Goal: Task Accomplishment & Management: Complete application form

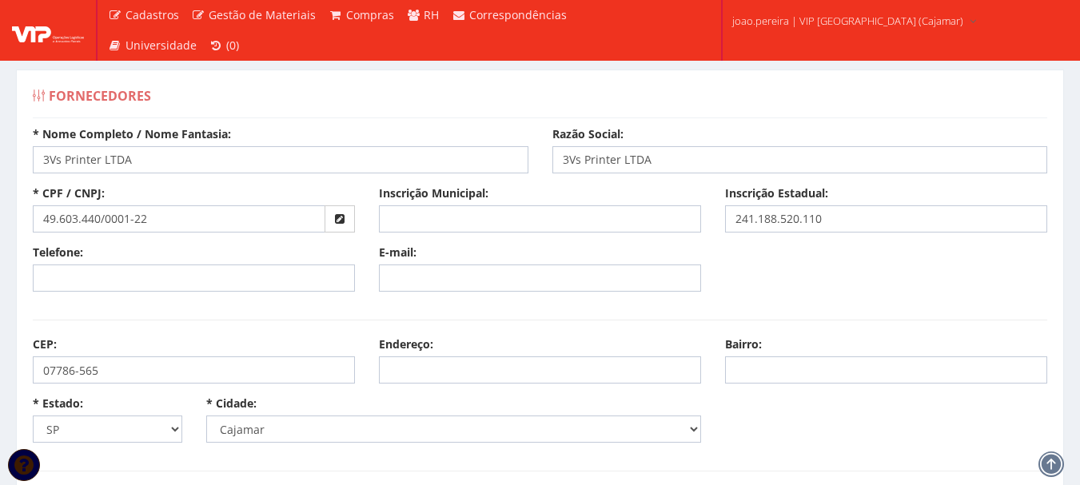
select select "25"
select select "4809"
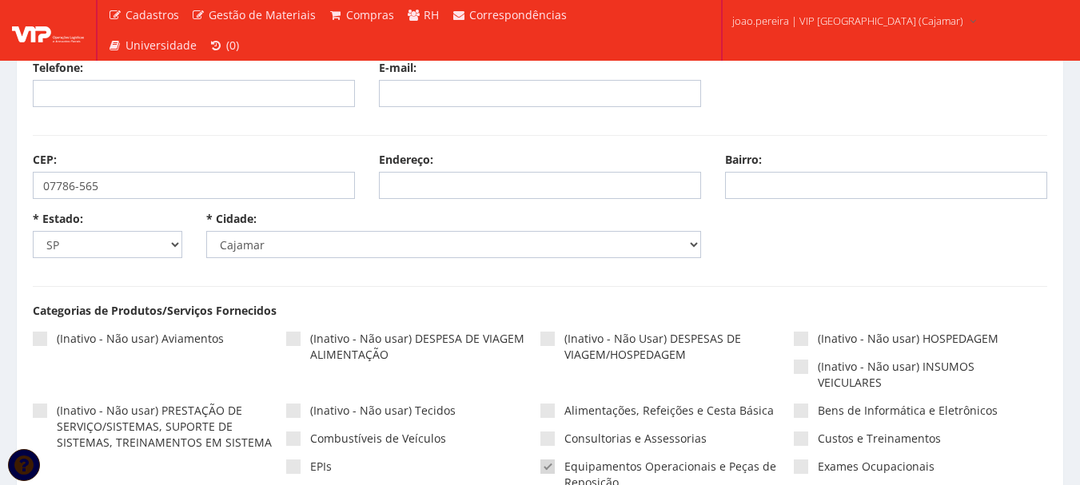
scroll to position [240, 0]
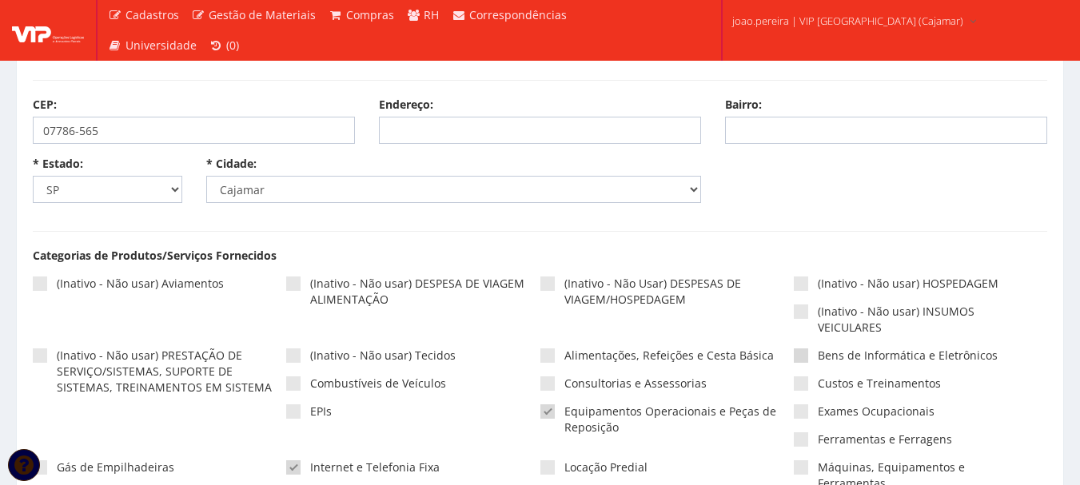
click at [794, 358] on span at bounding box center [800, 355] width 14 height 14
click at [817, 358] on input"] "Bens de Informática e Eletrônicos" at bounding box center [822, 356] width 10 height 10
checkbox input"] "true"
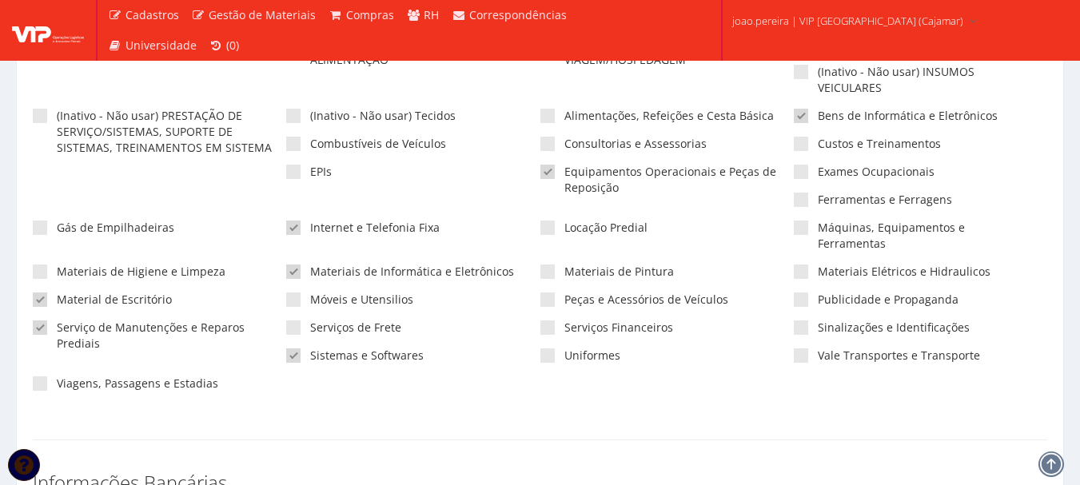
scroll to position [400, 0]
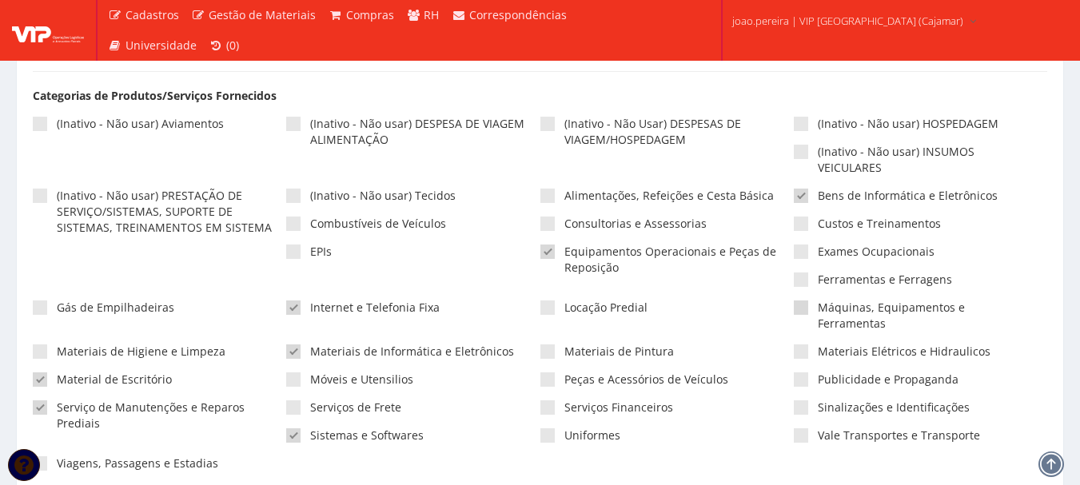
click at [802, 310] on span at bounding box center [800, 307] width 14 height 14
click at [817, 310] on input"] "Máquinas, Equipamentos e Ferramentas" at bounding box center [822, 308] width 10 height 10
checkbox input"] "true"
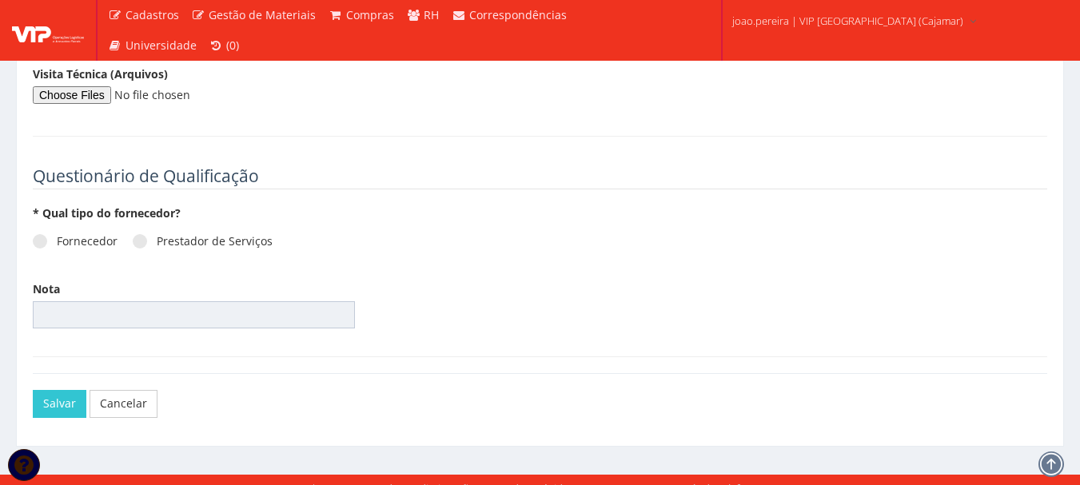
scroll to position [2176, 0]
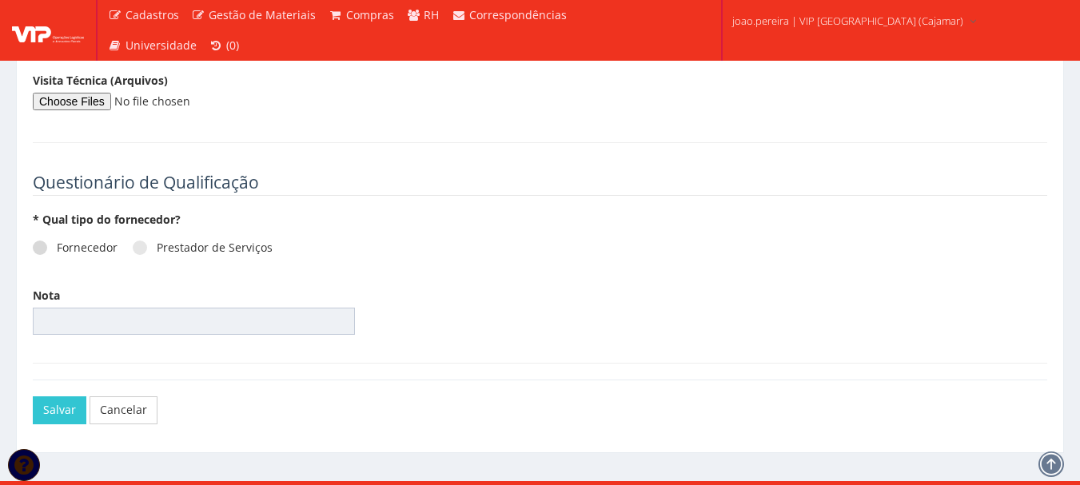
click at [38, 241] on span at bounding box center [40, 248] width 14 height 14
click at [57, 243] on input "Fornecedor" at bounding box center [62, 248] width 10 height 10
radio input "true"
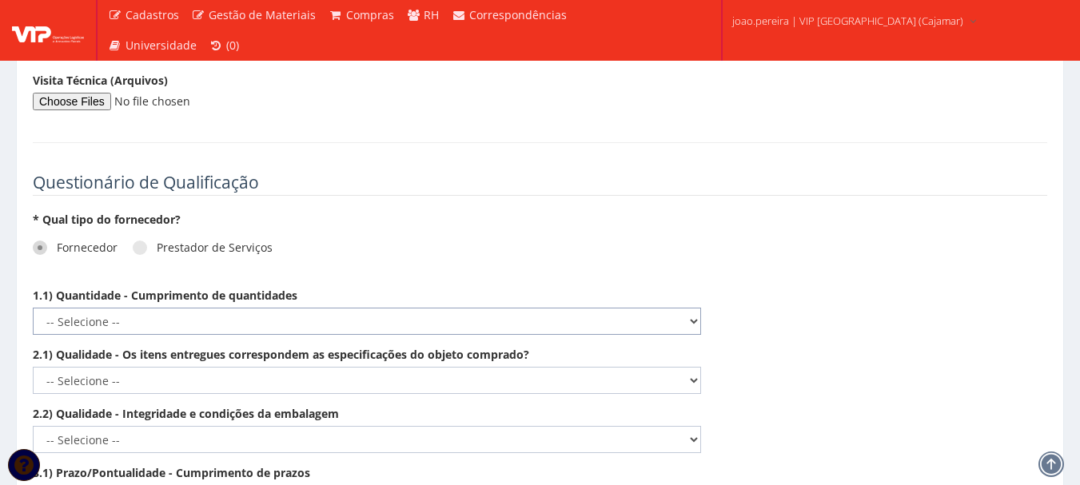
click at [692, 308] on select "-- Selecione -- Não demonstra a competência esperada Demonstra a competência em…" at bounding box center [367, 321] width 668 height 27
select select "5"
click at [33, 308] on select "-- Selecione -- Não demonstra a competência esperada Demonstra a competência em…" at bounding box center [367, 321] width 668 height 27
click at [698, 367] on select "-- Selecione -- Não demonstra a competência esperada Demonstra a competência em…" at bounding box center [367, 380] width 668 height 27
select select "5"
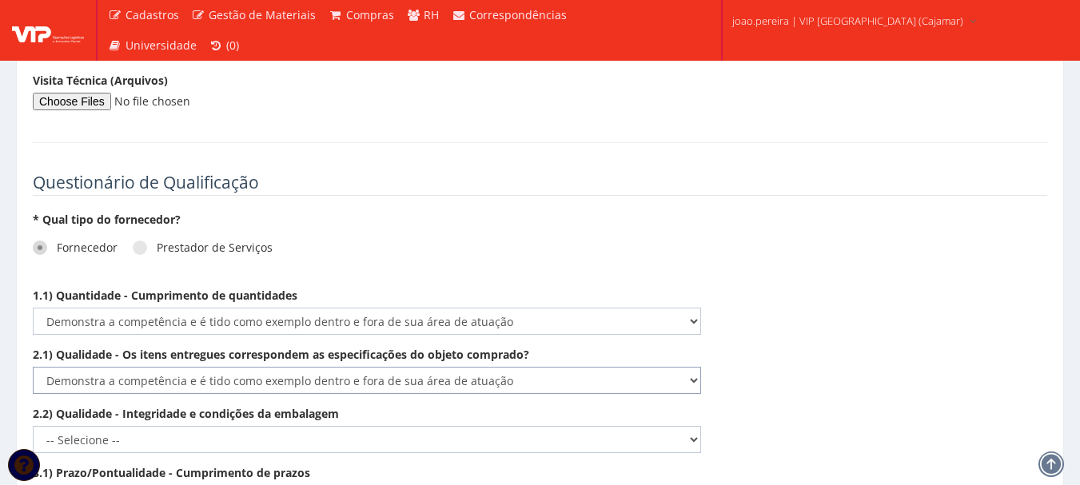
click at [33, 367] on select "-- Selecione -- Não demonstra a competência esperada Demonstra a competência em…" at bounding box center [367, 380] width 668 height 27
click at [692, 426] on select "-- Selecione -- Não demonstra a competência esperada Demonstra a competência em…" at bounding box center [367, 439] width 668 height 27
select select "5"
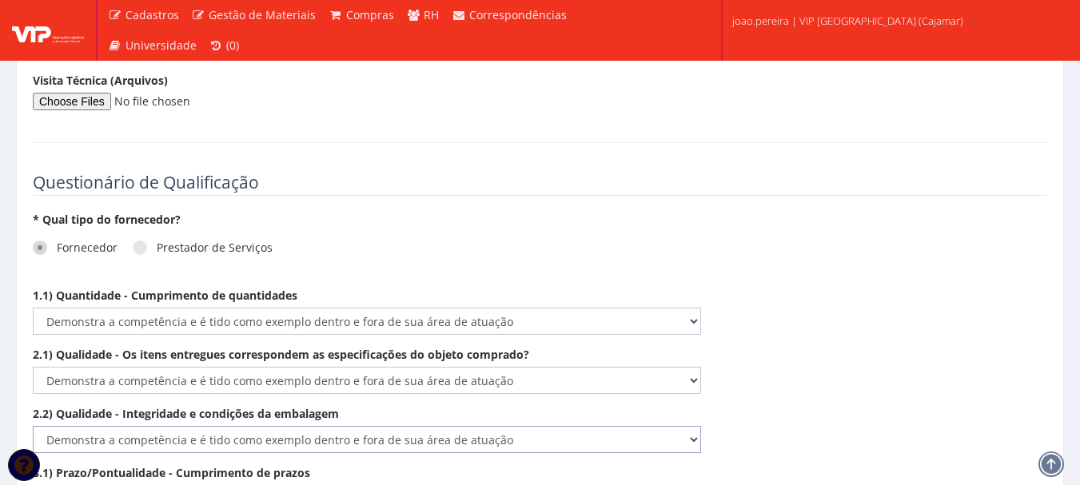
click at [33, 426] on select "-- Selecione -- Não demonstra a competência esperada Demonstra a competência em…" at bounding box center [367, 439] width 668 height 27
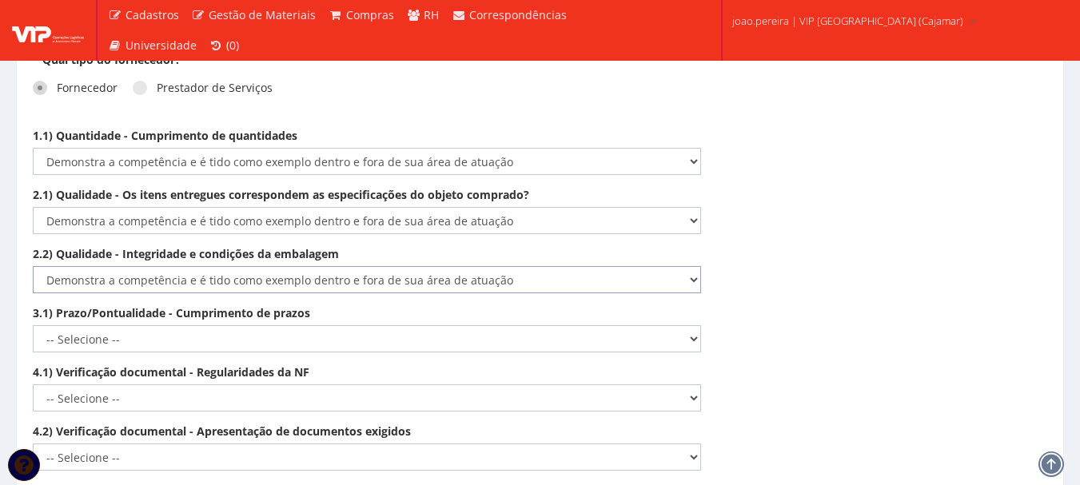
scroll to position [2416, 0]
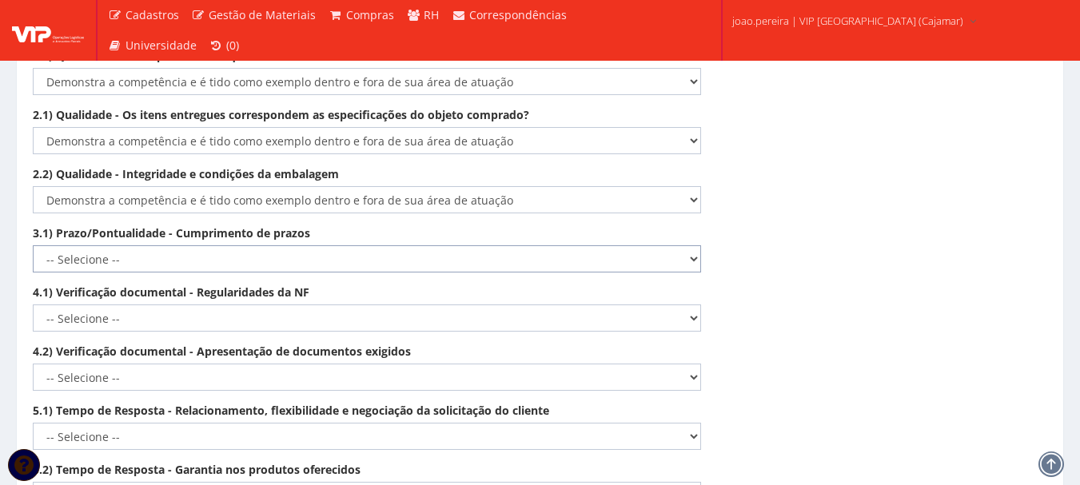
click at [696, 245] on select "-- Selecione -- Não demonstra a competência esperada Demonstra a competência em…" at bounding box center [367, 258] width 668 height 27
select select "5"
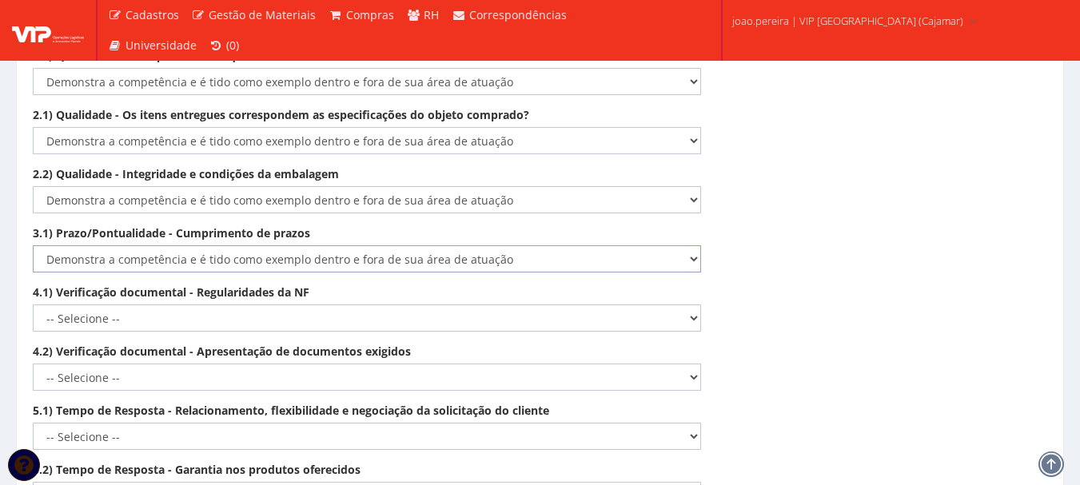
click at [33, 245] on select "-- Selecione -- Não demonstra a competência esperada Demonstra a competência em…" at bounding box center [367, 258] width 668 height 27
click at [691, 304] on select "-- Selecione -- Não demonstra a competência esperada Demonstra a competência em…" at bounding box center [367, 317] width 668 height 27
select select "5"
click at [33, 304] on select "-- Selecione -- Não demonstra a competência esperada Demonstra a competência em…" at bounding box center [367, 317] width 668 height 27
click at [692, 364] on select "-- Selecione -- Não demonstra a competência esperada Demonstra a competência em…" at bounding box center [367, 377] width 668 height 27
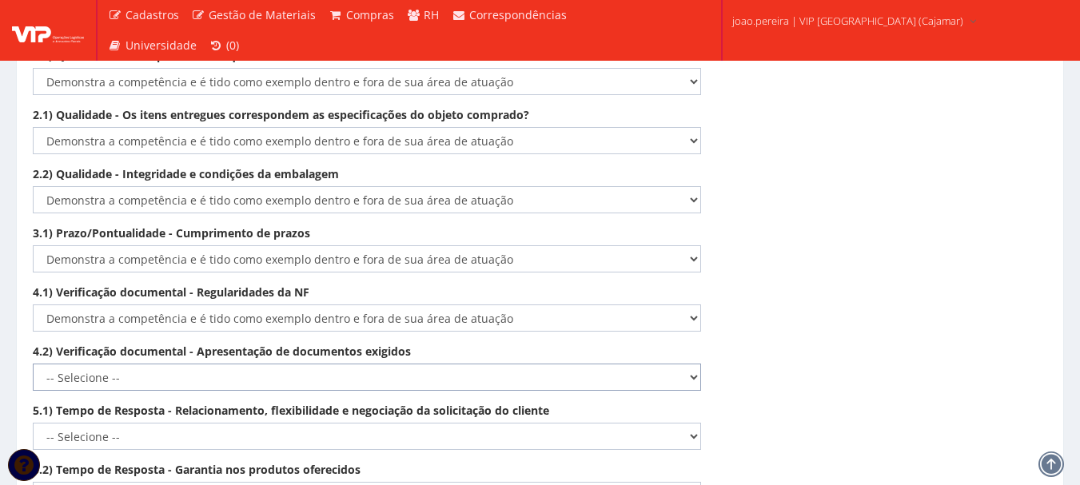
select select "5"
click at [33, 364] on select "-- Selecione -- Não demonstra a competência esperada Demonstra a competência em…" at bounding box center [367, 377] width 668 height 27
click at [697, 423] on select "-- Selecione -- Não demonstra a competência esperada Demonstra a competência em…" at bounding box center [367, 436] width 668 height 27
select select "5"
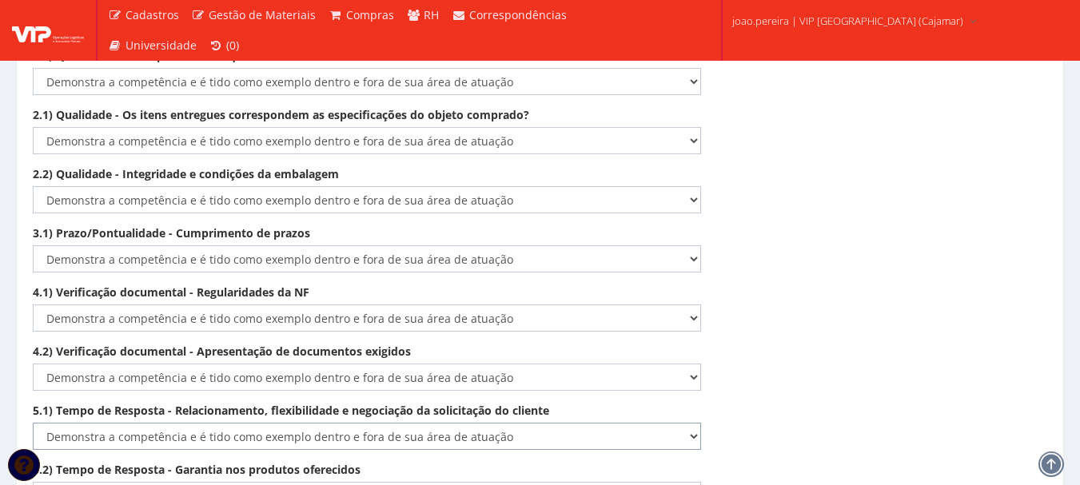
click at [33, 423] on select "-- Selecione -- Não demonstra a competência esperada Demonstra a competência em…" at bounding box center [367, 436] width 668 height 27
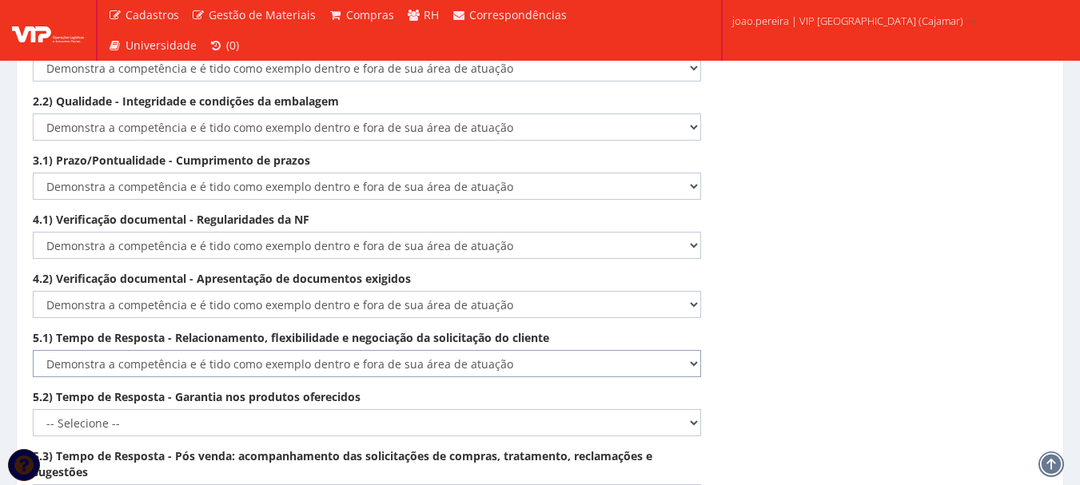
scroll to position [2655, 0]
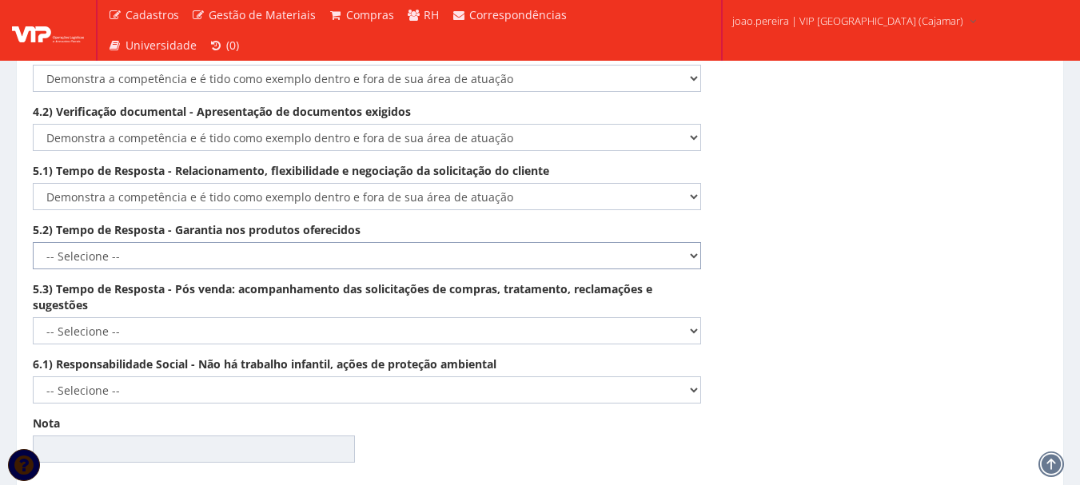
click at [688, 242] on select "-- Selecione -- Não demonstra a competência esperada Demonstra a competência em…" at bounding box center [367, 255] width 668 height 27
select select "5"
click at [33, 242] on select "-- Selecione -- Não demonstra a competência esperada Demonstra a competência em…" at bounding box center [367, 255] width 668 height 27
click at [692, 317] on select "-- Selecione -- Não demonstra a competência esperada Demonstra a competência em…" at bounding box center [367, 330] width 668 height 27
select select "5"
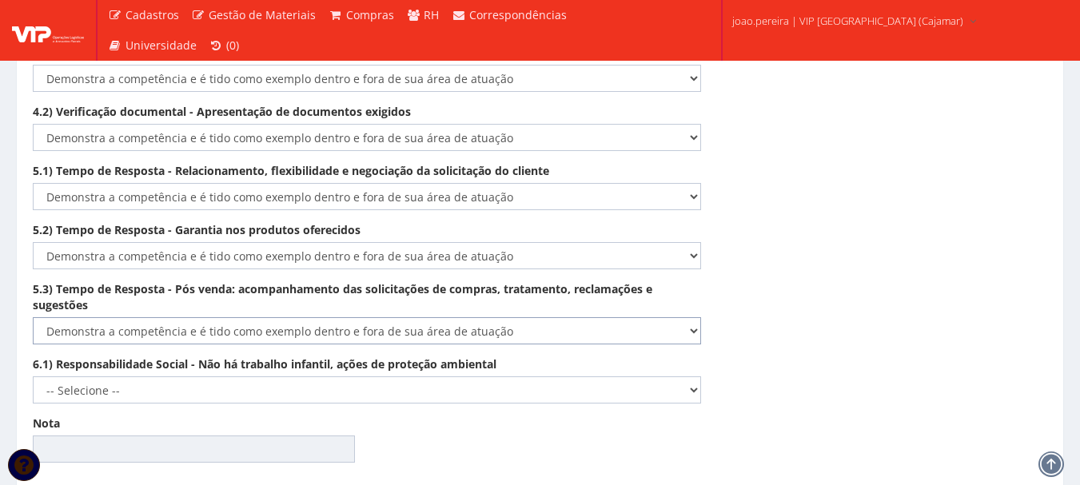
click at [33, 317] on select "-- Selecione -- Não demonstra a competência esperada Demonstra a competência em…" at bounding box center [367, 330] width 668 height 27
drag, startPoint x: 692, startPoint y: 372, endPoint x: 680, endPoint y: 375, distance: 12.2
click at [692, 376] on select "-- Selecione -- Não demonstra a competência esperada Demonstra a competência em…" at bounding box center [367, 389] width 668 height 27
select select "5"
click at [33, 376] on select "-- Selecione -- Não demonstra a competência esperada Demonstra a competência em…" at bounding box center [367, 389] width 668 height 27
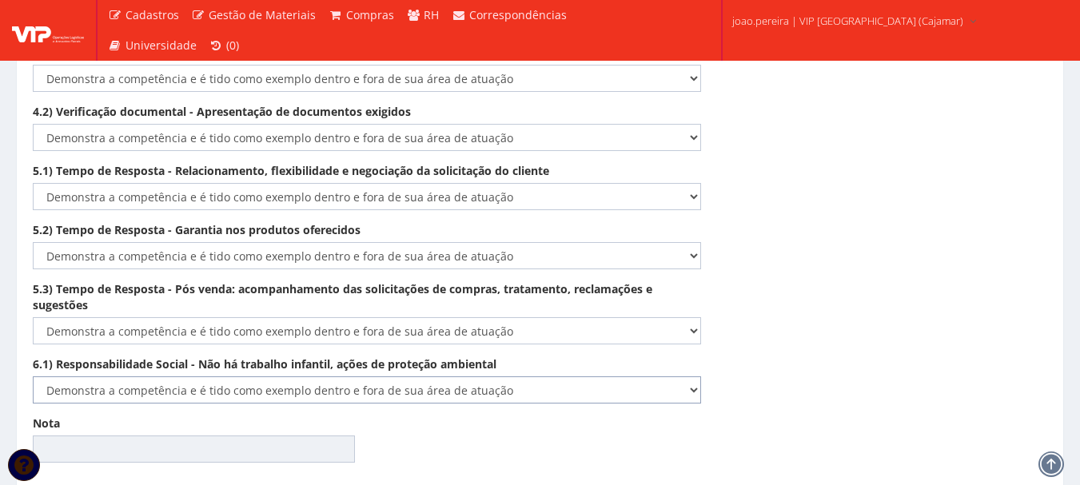
type input "100.00"
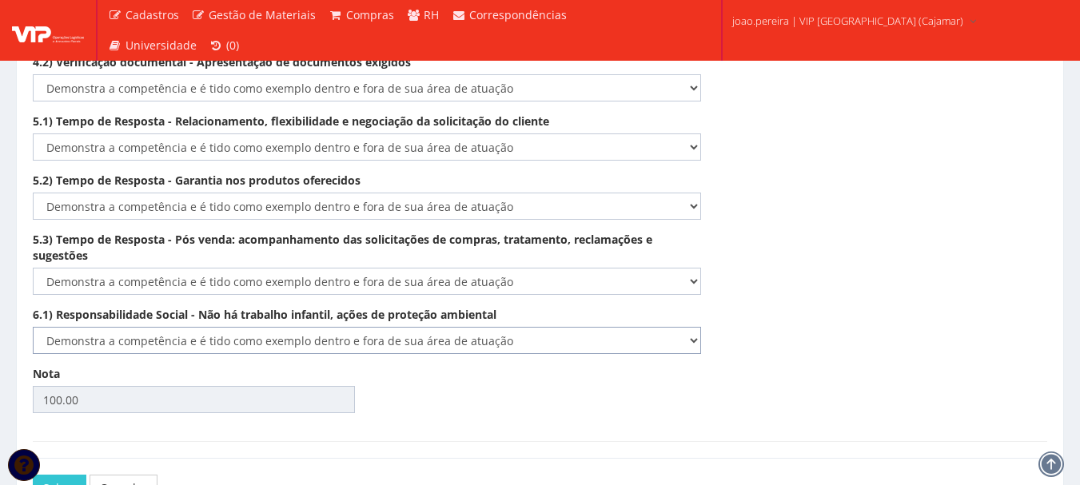
scroll to position [2789, 0]
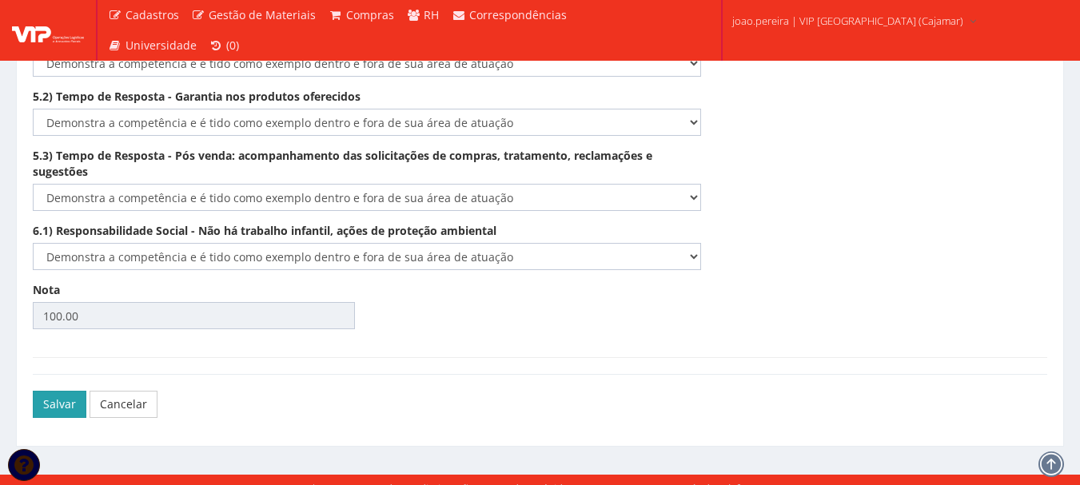
click at [53, 391] on button "Salvar" at bounding box center [60, 404] width 54 height 27
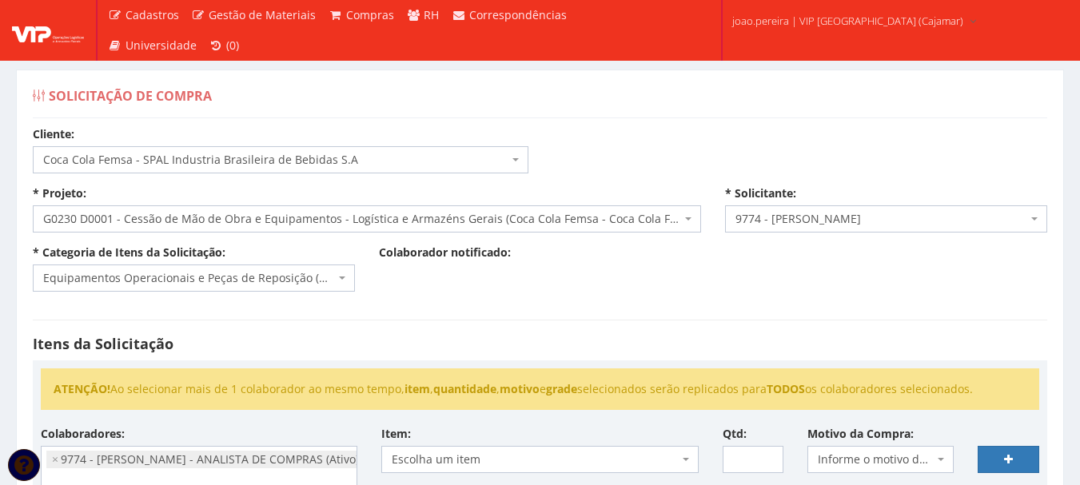
select select "51"
select select "230"
select select "4079"
select select "2"
select select "4079"
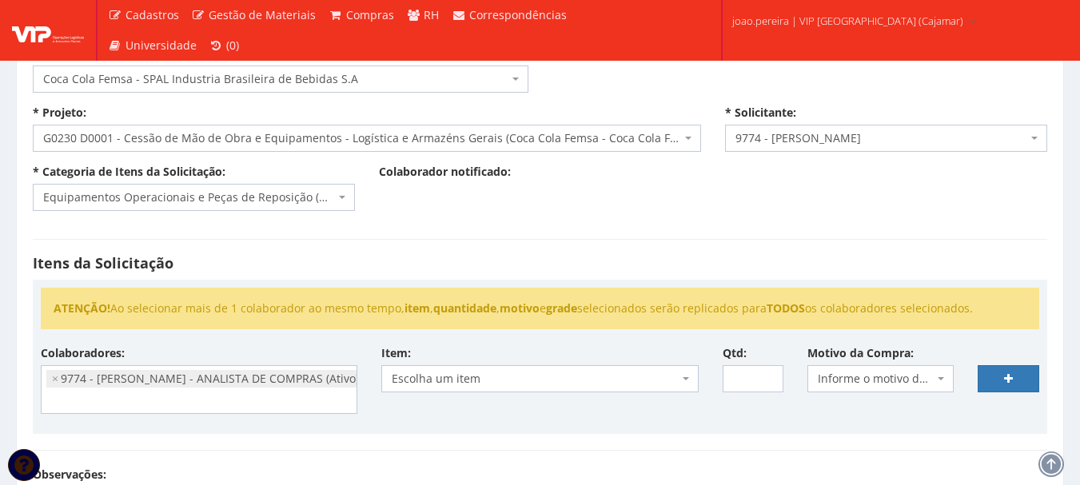
scroll to position [80, 0]
click at [606, 380] on span "Escolha um item" at bounding box center [535, 380] width 286 height 16
click at [289, 380] on li "× 9774 - JOAO PAULO MARQUES PEREIRA - ANALISTA DE COMPRAS (Ativo)" at bounding box center [205, 380] width 318 height 18
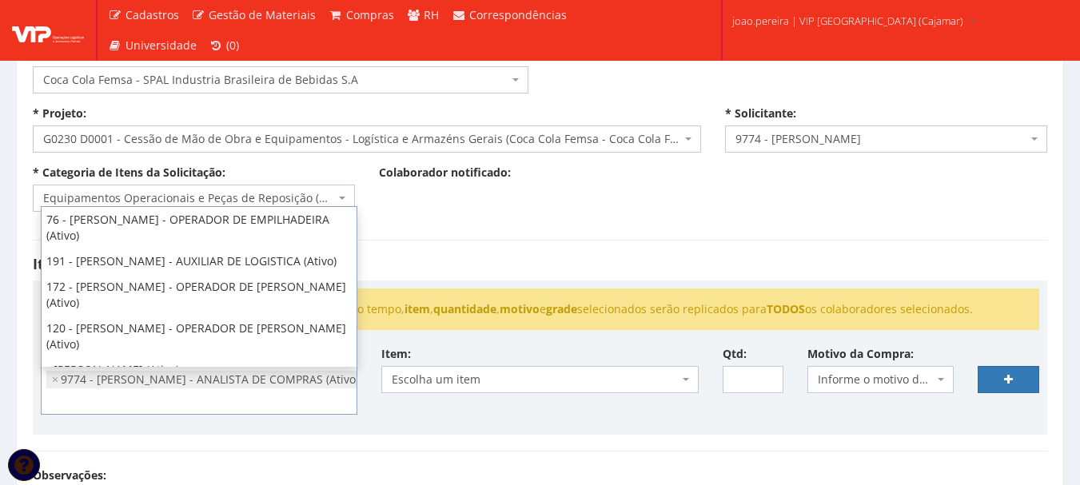
scroll to position [1463, 0]
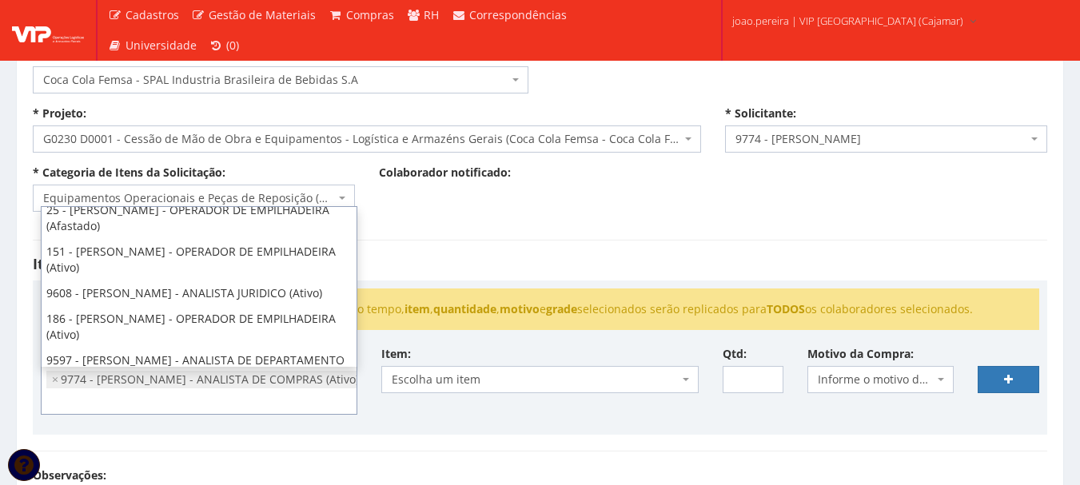
click at [49, 377] on li "× 9774 - JOAO PAULO MARQUES PEREIRA - ANALISTA DE COMPRAS (Ativo)" at bounding box center [205, 380] width 318 height 18
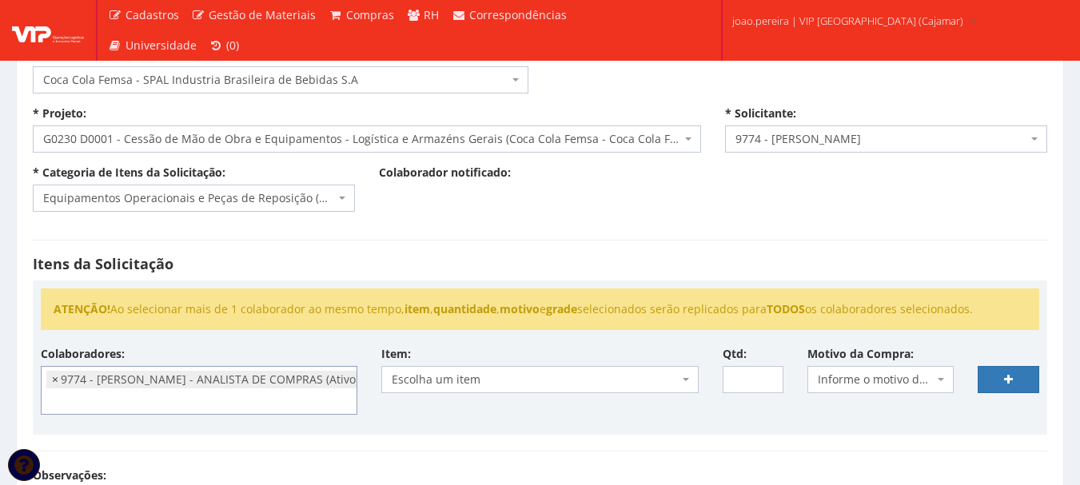
click at [52, 380] on span "×" at bounding box center [55, 380] width 6 height 16
select select
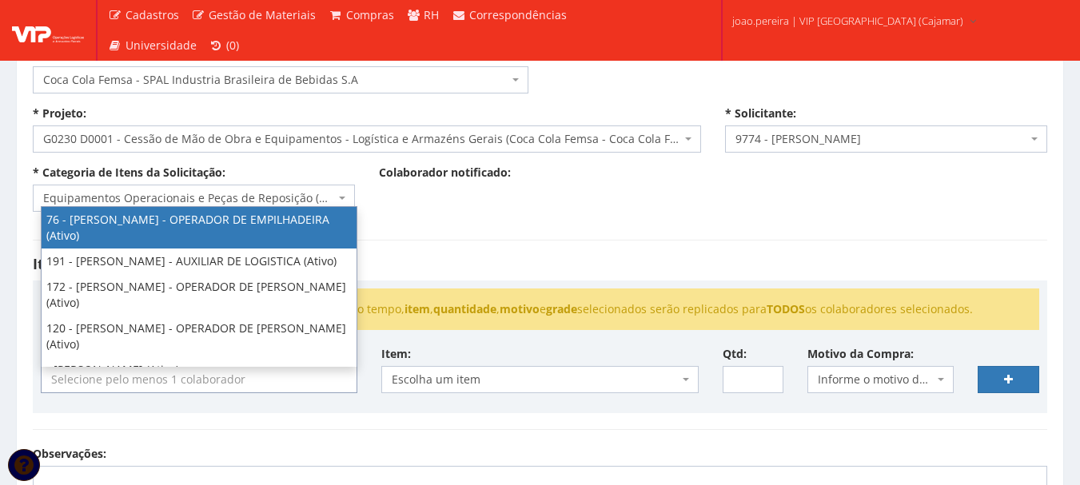
click at [212, 443] on div "Itens da Solicitação ATENÇÃO! Ao selecionar mais de 1 colaborador ao mesmo temp…" at bounding box center [540, 335] width 1038 height 222
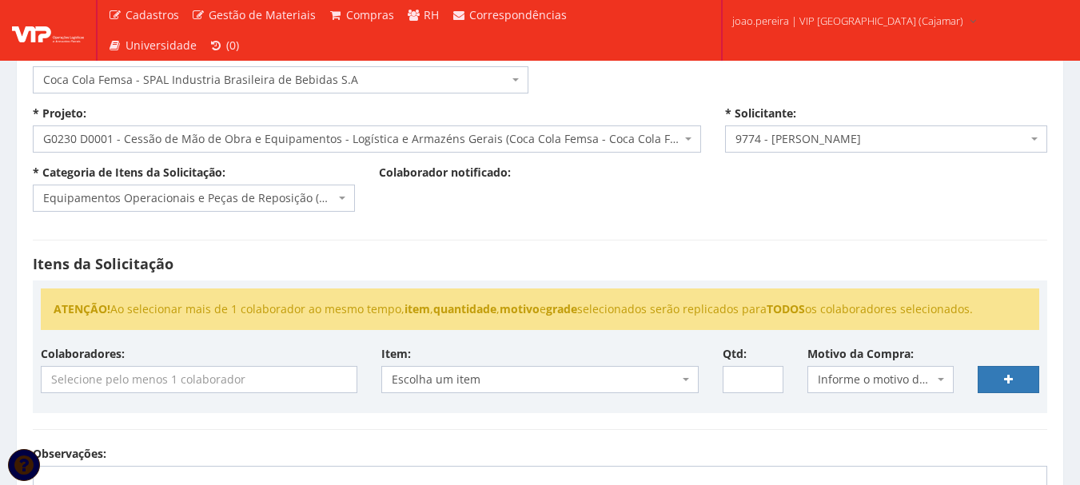
click at [107, 373] on input "search" at bounding box center [199, 380] width 315 height 26
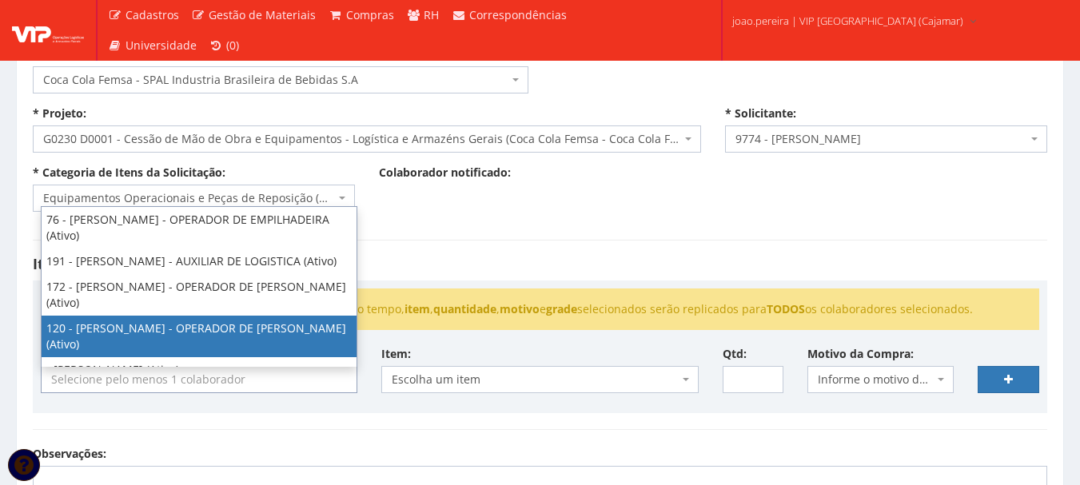
click at [136, 373] on input "search" at bounding box center [199, 380] width 315 height 26
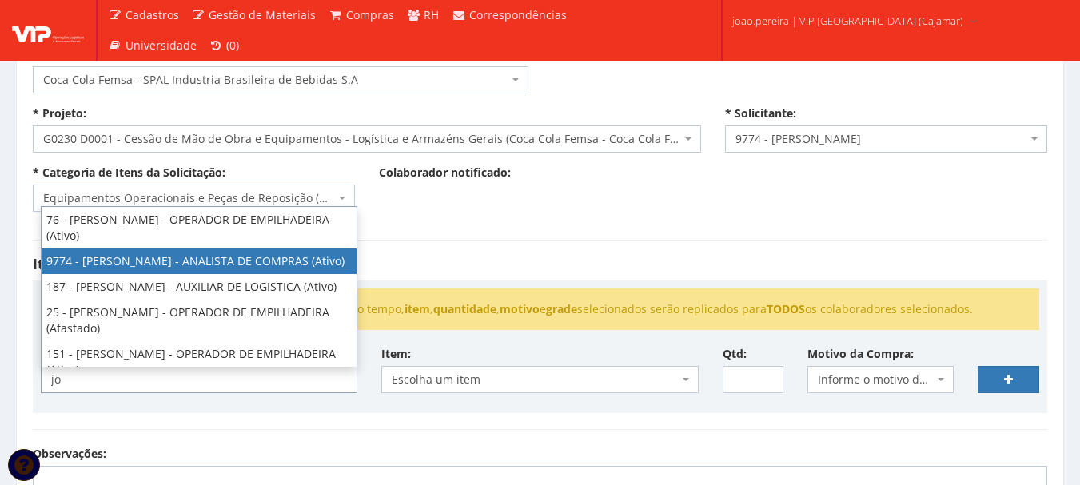
type input "jo"
select select "4079"
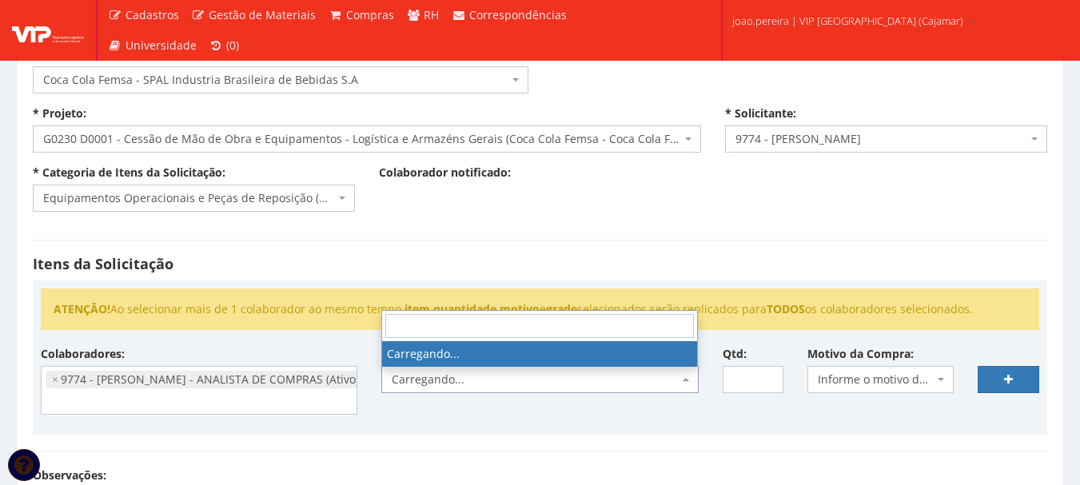
click at [468, 377] on span "Carregando..." at bounding box center [535, 380] width 286 height 16
click at [479, 422] on div "Colaboradores: 76 - ADRIANO SILVA ARAUJO - OPERADOR DE EMPILHADEIRA (Ativo) 191…" at bounding box center [540, 386] width 1022 height 81
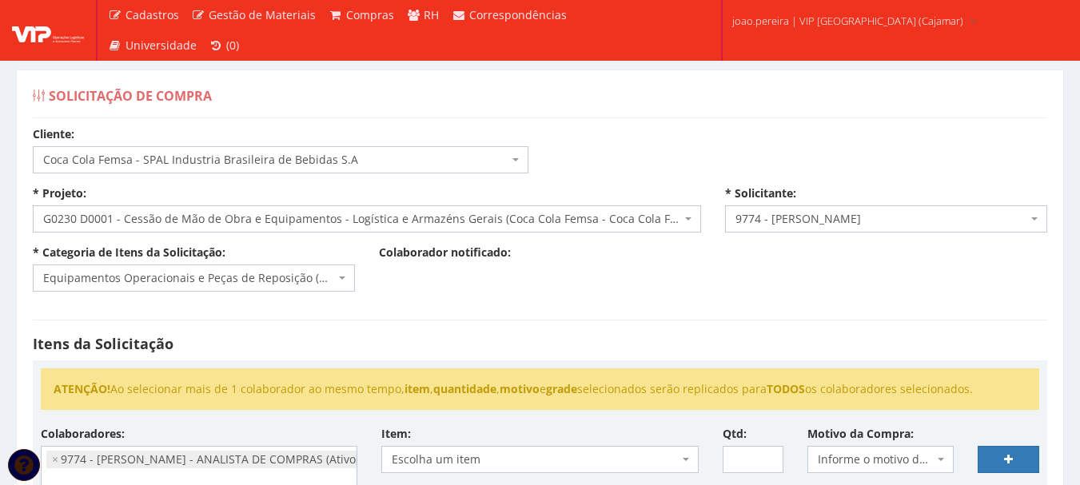
scroll to position [80, 0]
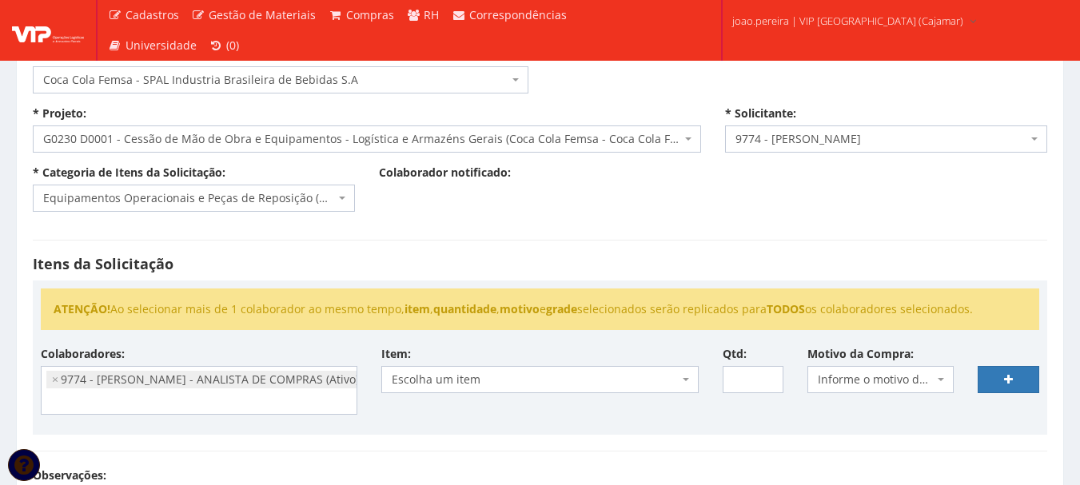
click at [451, 380] on span "Escolha um item" at bounding box center [535, 380] width 286 height 16
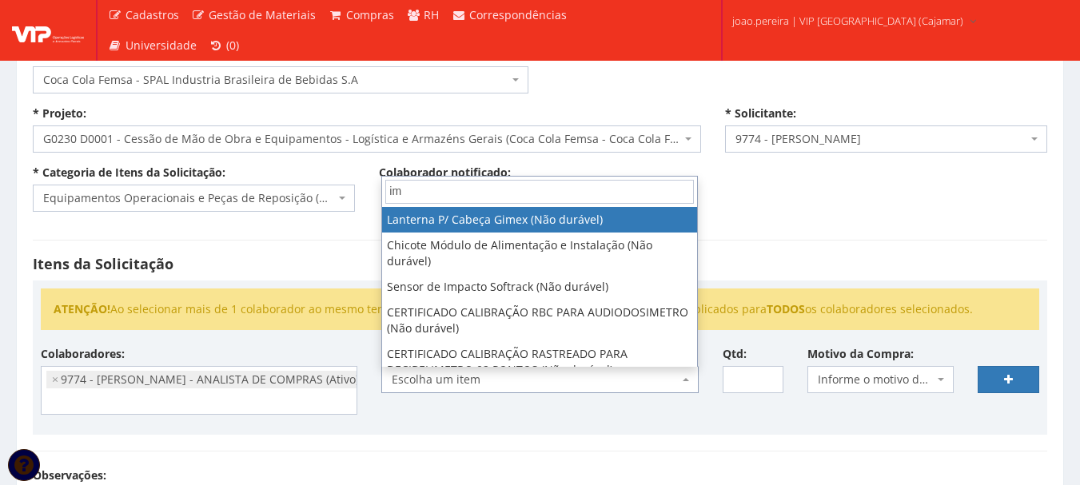
type input "i"
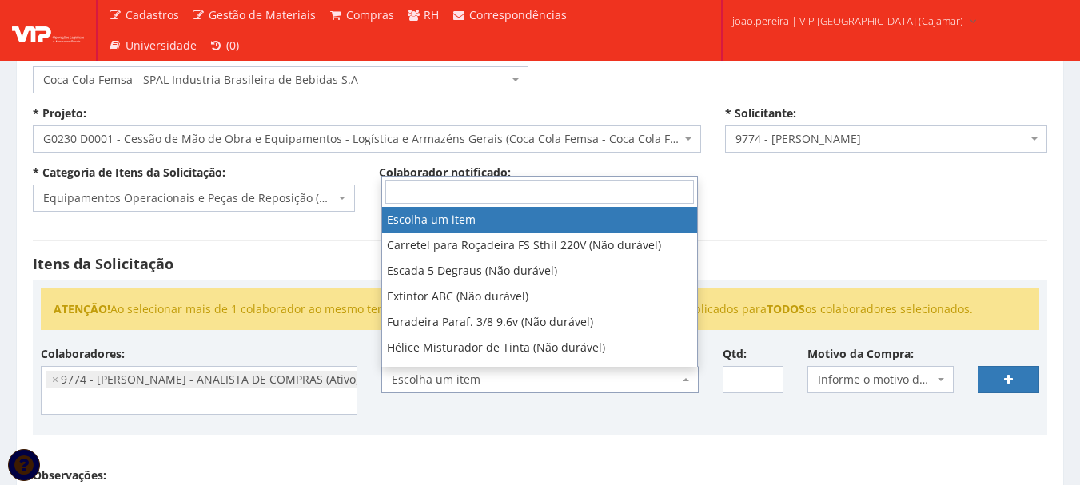
click at [280, 260] on h4 "Itens da Solicitação" at bounding box center [540, 265] width 1014 height 16
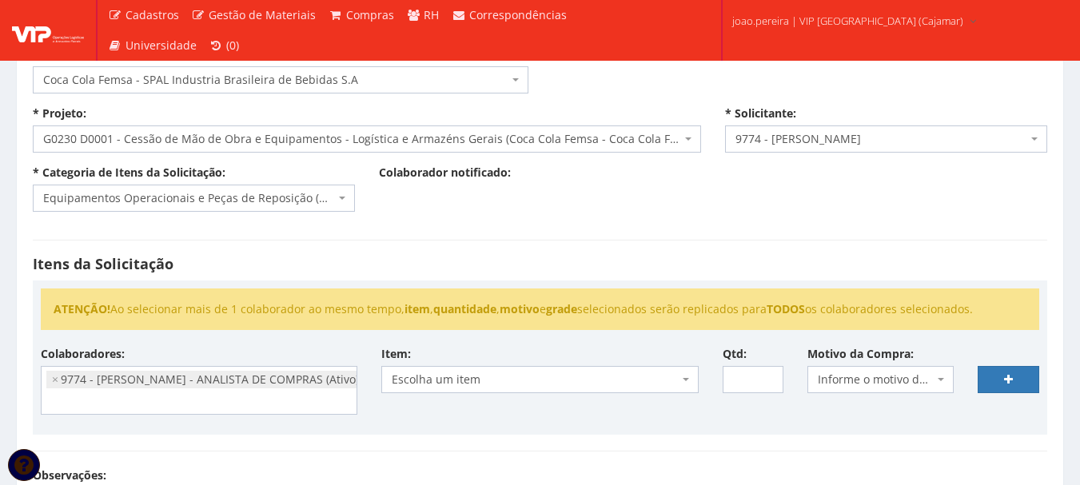
scroll to position [0, 0]
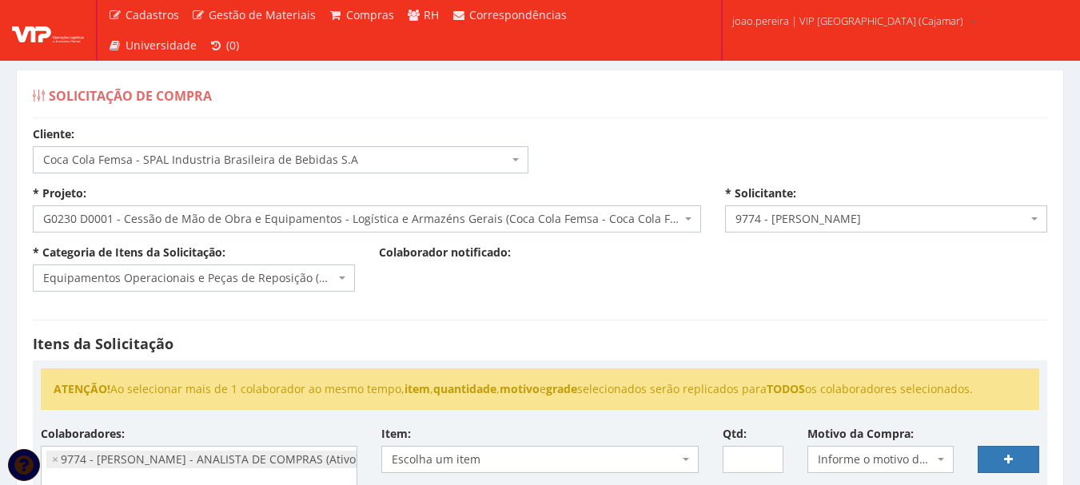
click at [348, 281] on span "Equipamentos Operacionais e Peças de Reposição (Não durável)" at bounding box center [194, 277] width 322 height 27
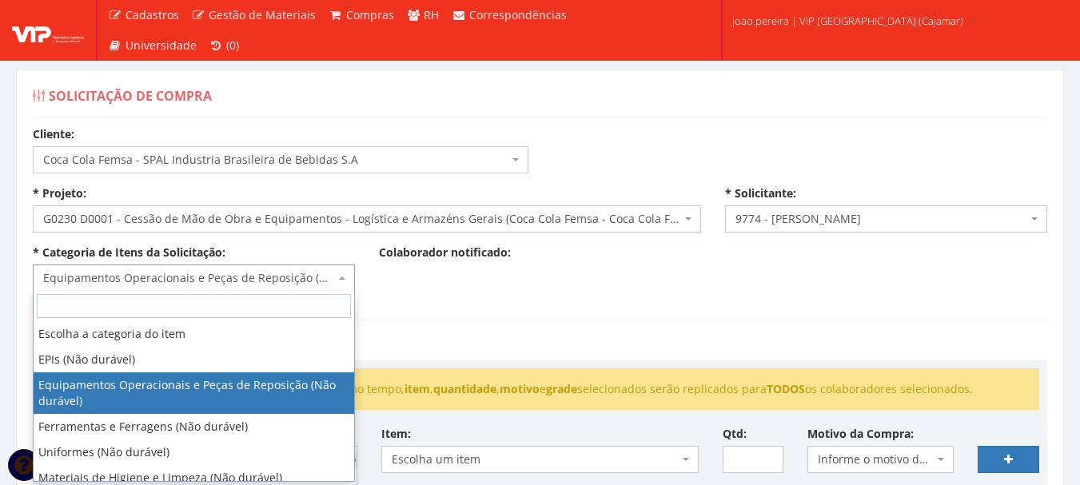
click at [207, 304] on input "search" at bounding box center [194, 306] width 314 height 24
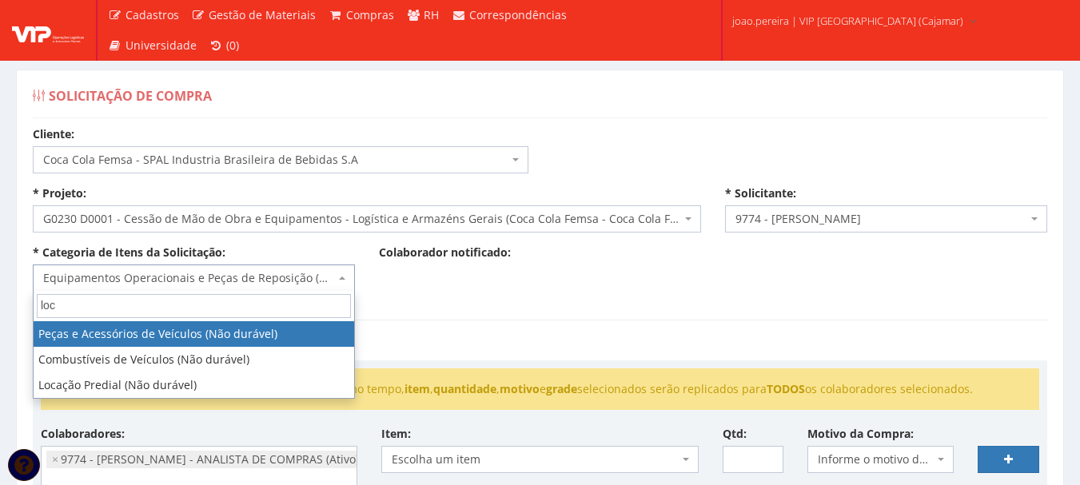
type input "loca"
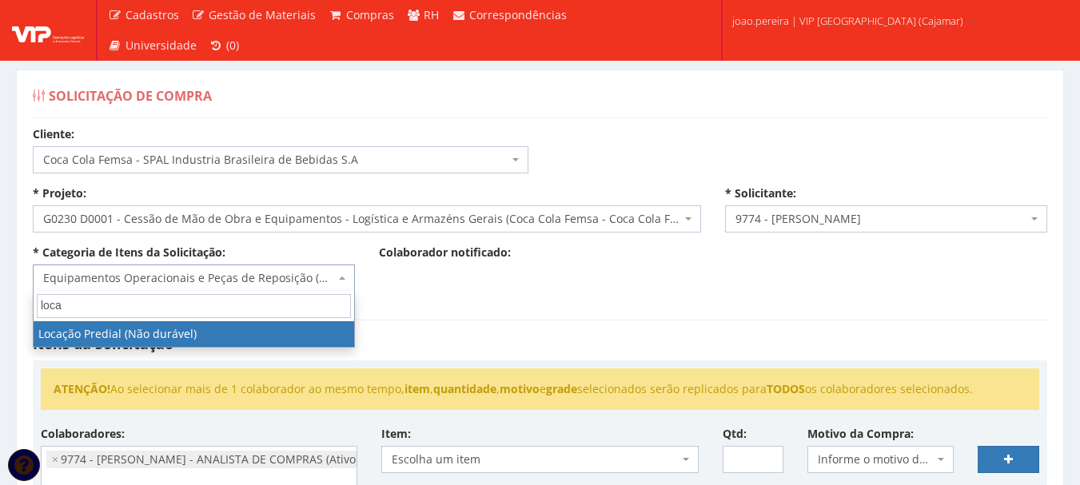
select select "34"
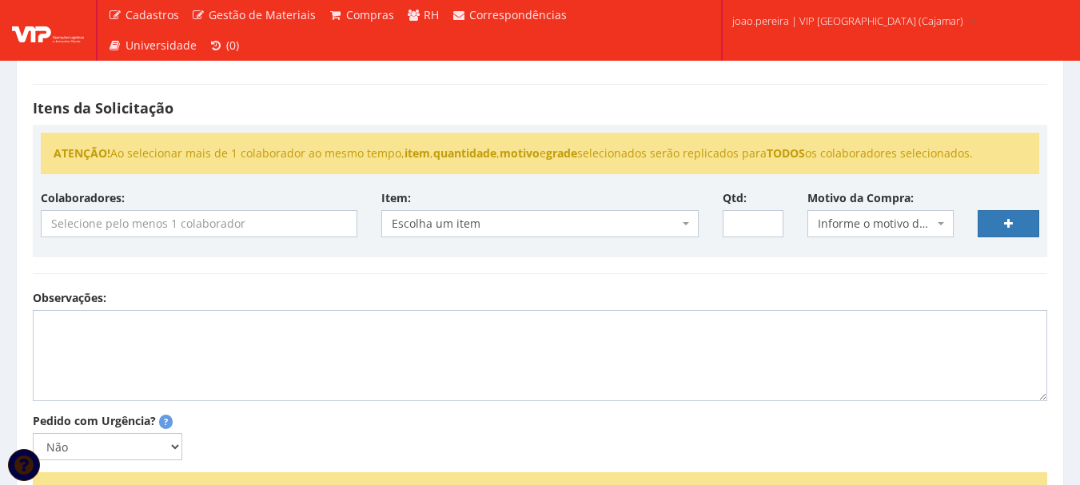
scroll to position [240, 0]
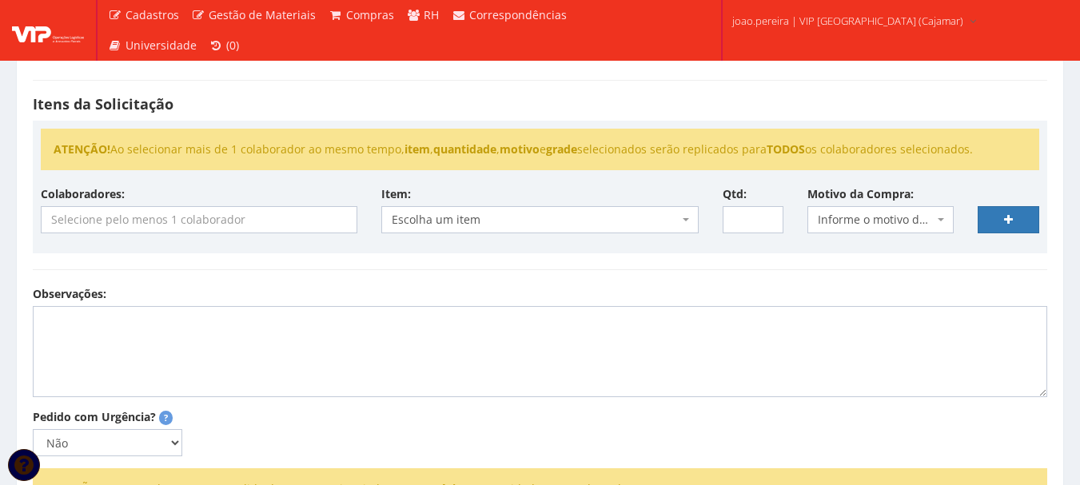
click at [311, 227] on input "search" at bounding box center [199, 220] width 315 height 26
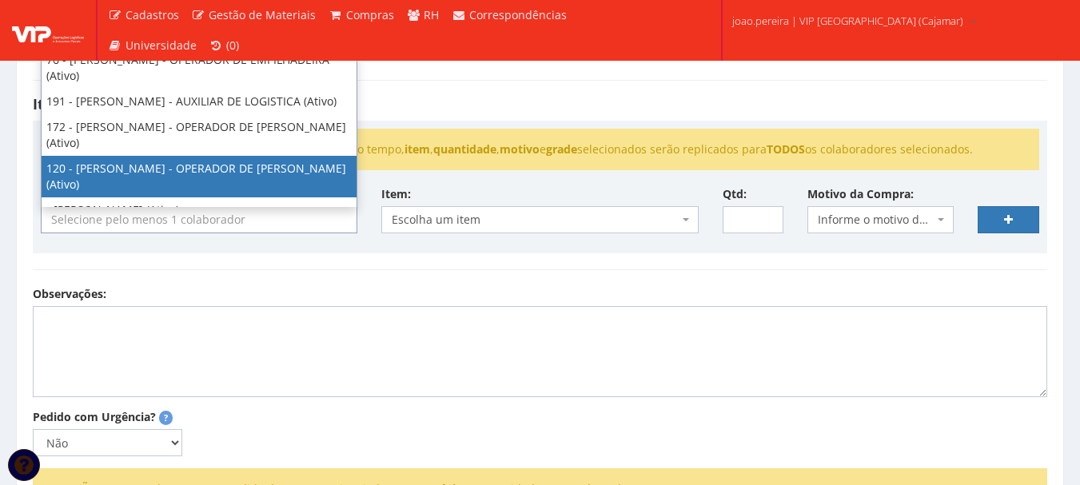
click at [170, 223] on input "search" at bounding box center [199, 220] width 315 height 26
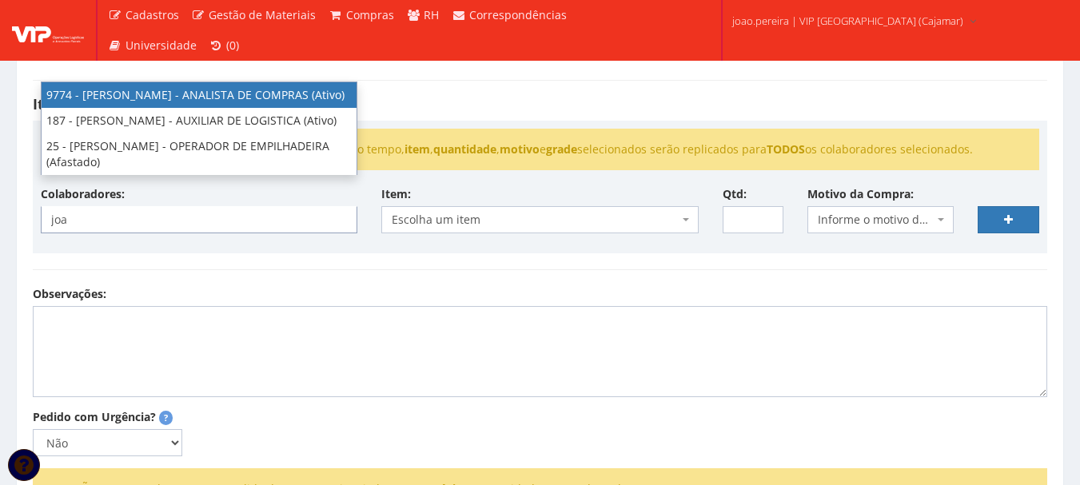
type input "joa"
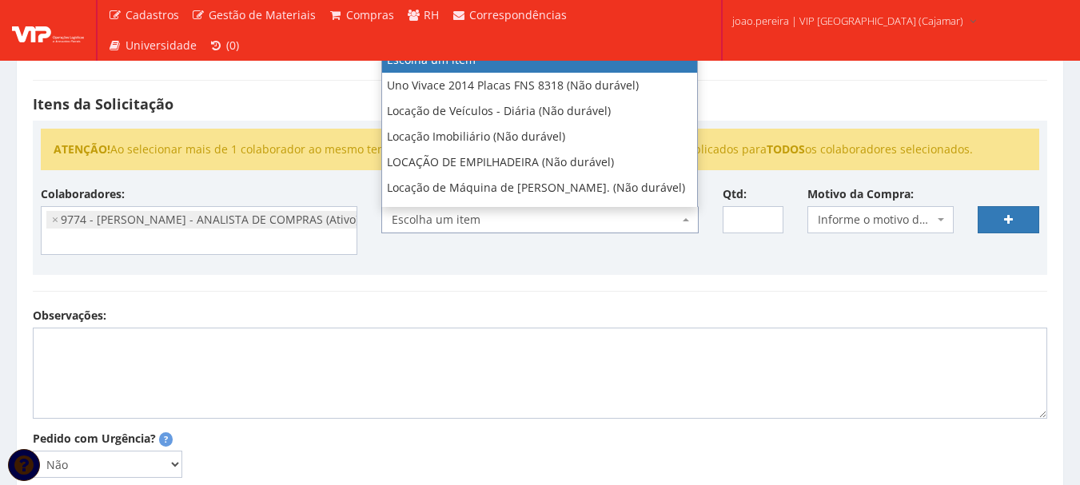
click at [581, 219] on span "Escolha um item" at bounding box center [535, 220] width 286 height 16
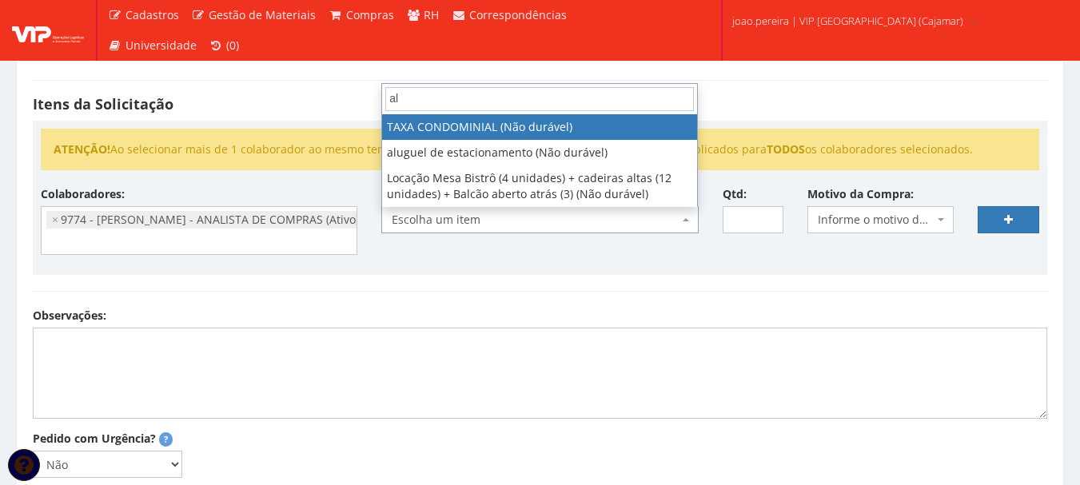
type input "a"
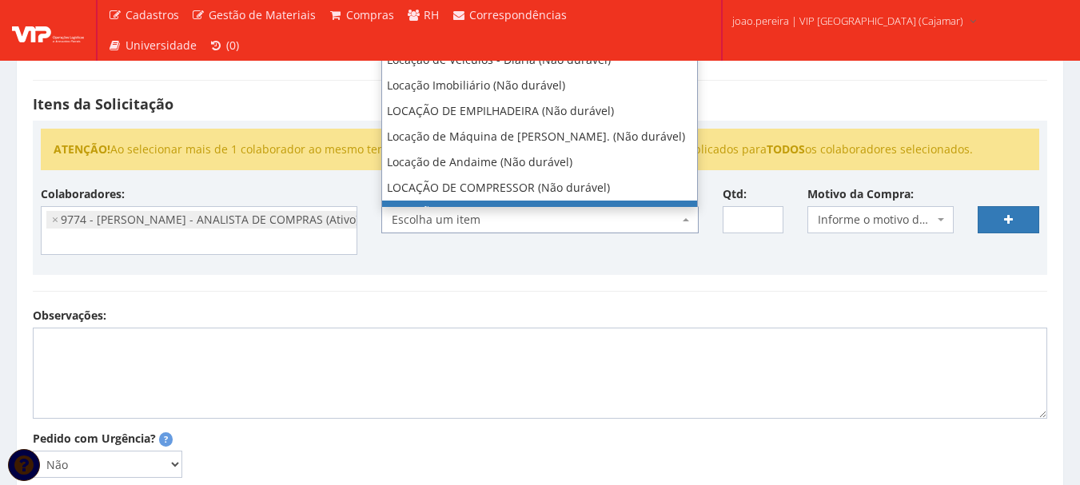
type input "loca"
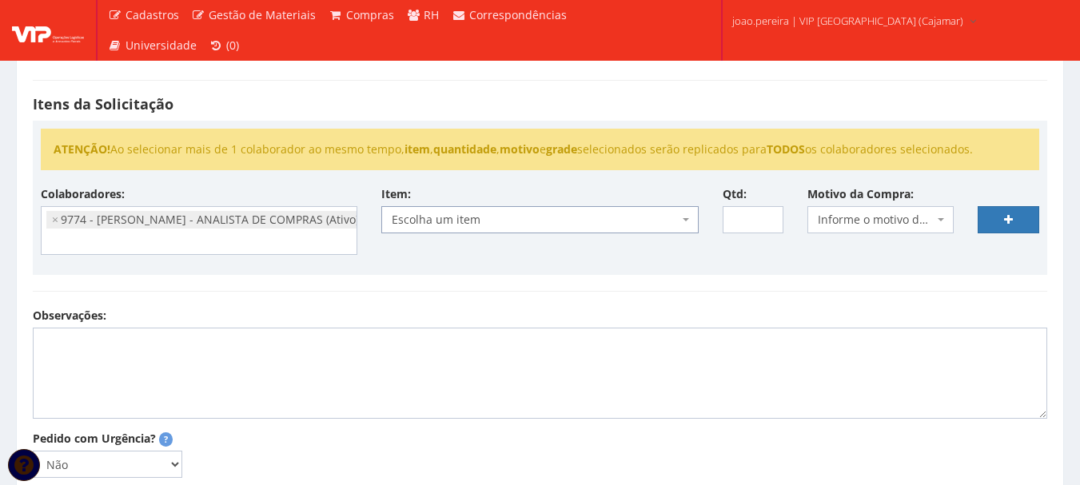
click at [482, 222] on span "Escolha um item" at bounding box center [535, 220] width 286 height 16
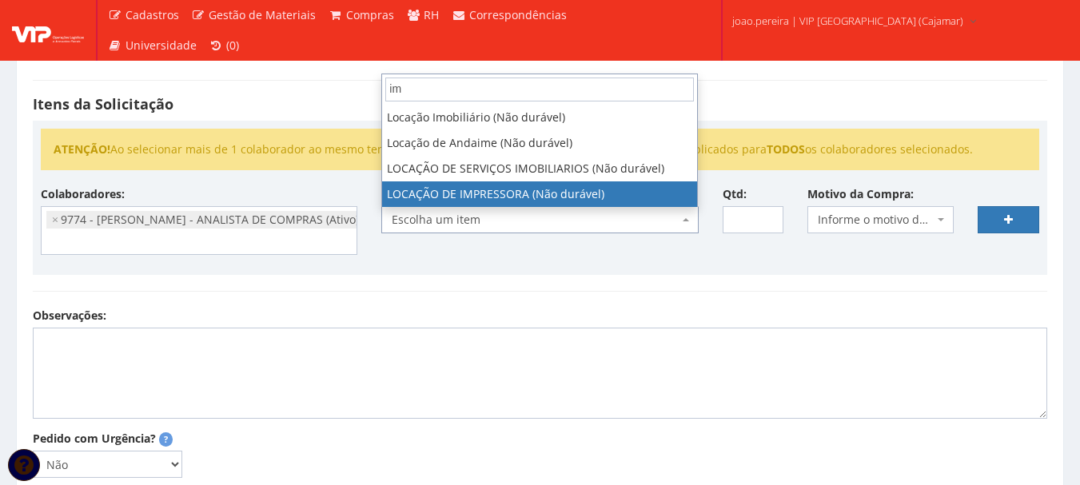
type input "im"
select select "2052"
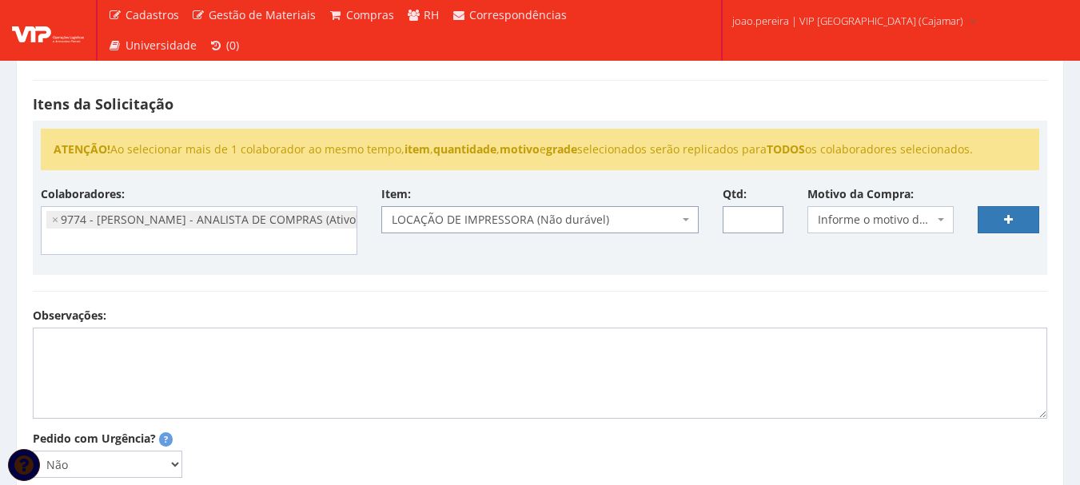
click at [737, 222] on input "Qtd:" at bounding box center [753, 219] width 62 height 27
type input "1"
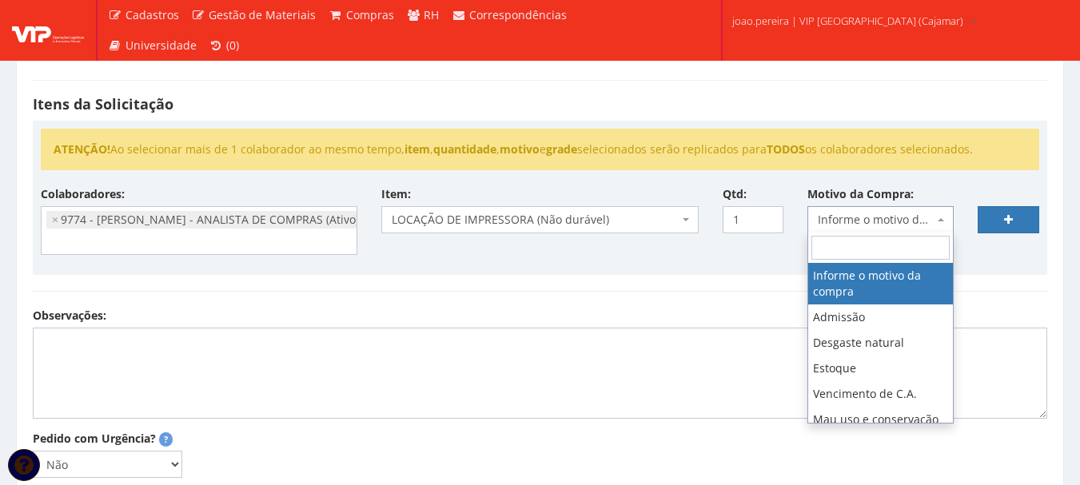
click at [941, 221] on span at bounding box center [942, 219] width 3 height 27
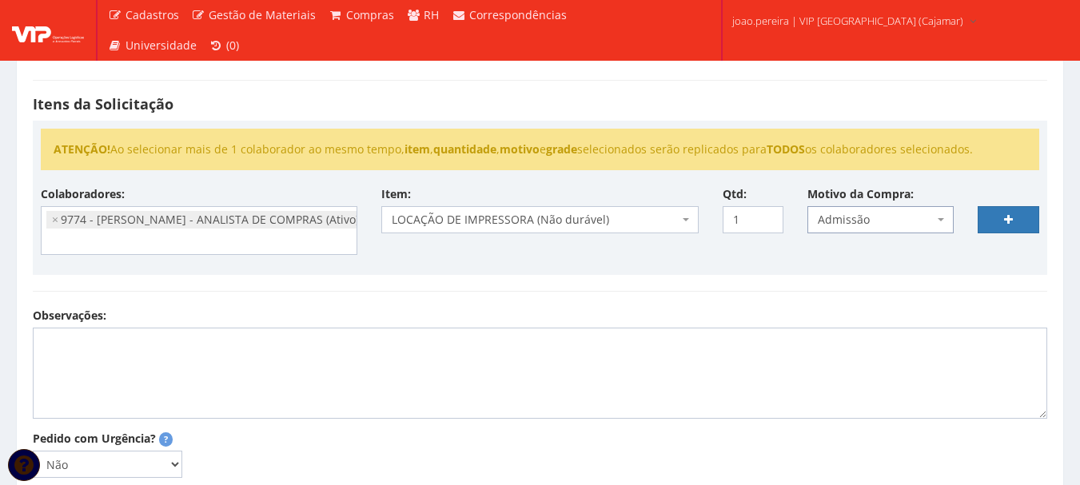
click at [938, 220] on b at bounding box center [940, 219] width 6 height 3
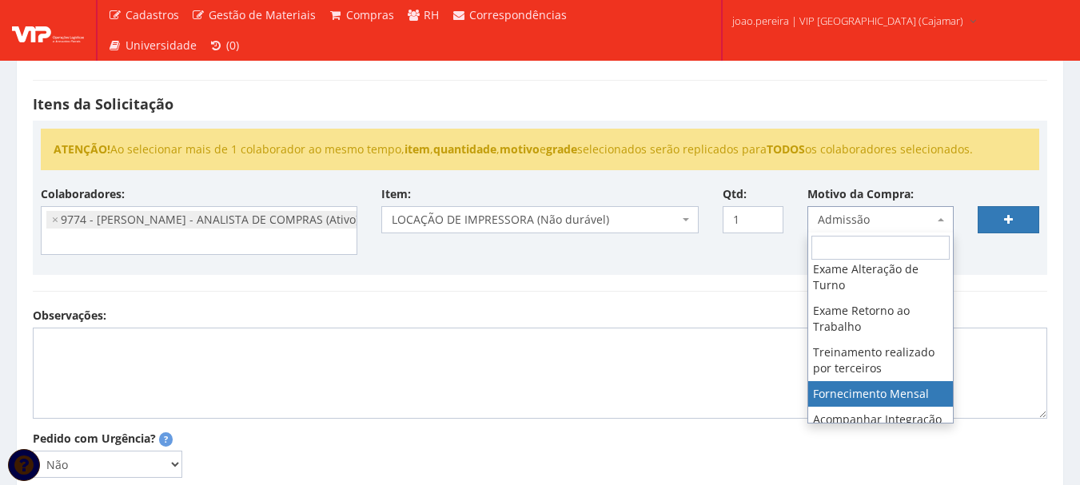
scroll to position [712, 0]
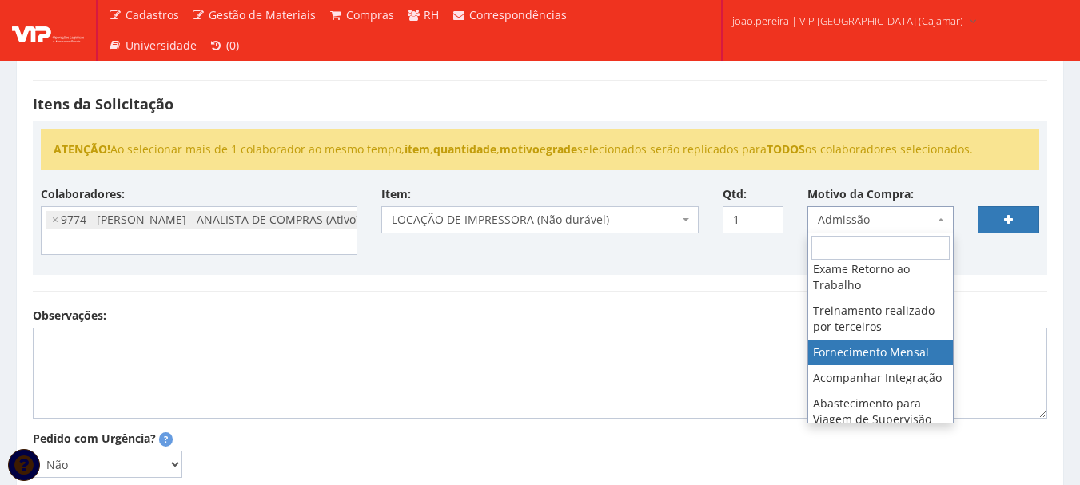
select select "24"
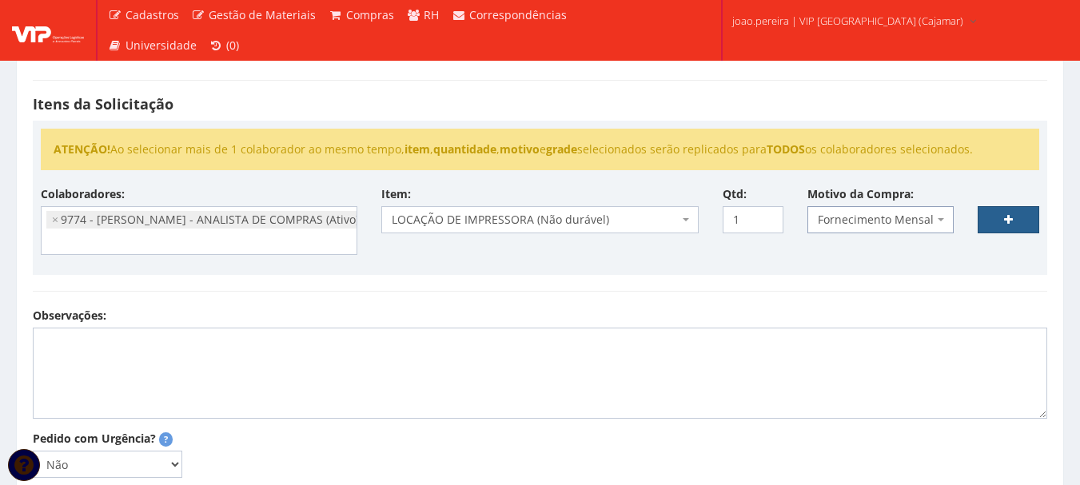
click at [1021, 224] on link at bounding box center [1008, 219] width 62 height 27
select select
type input "0"
select select
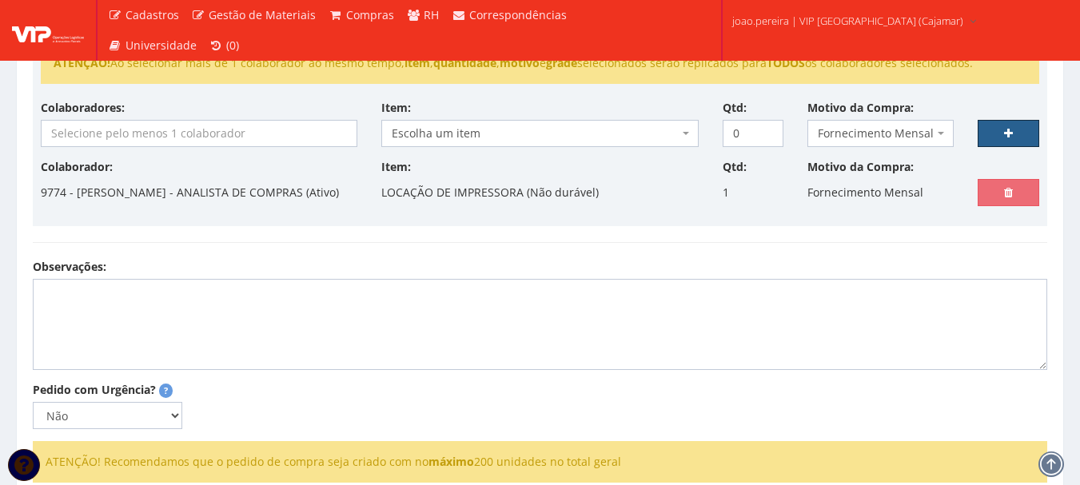
scroll to position [320, 0]
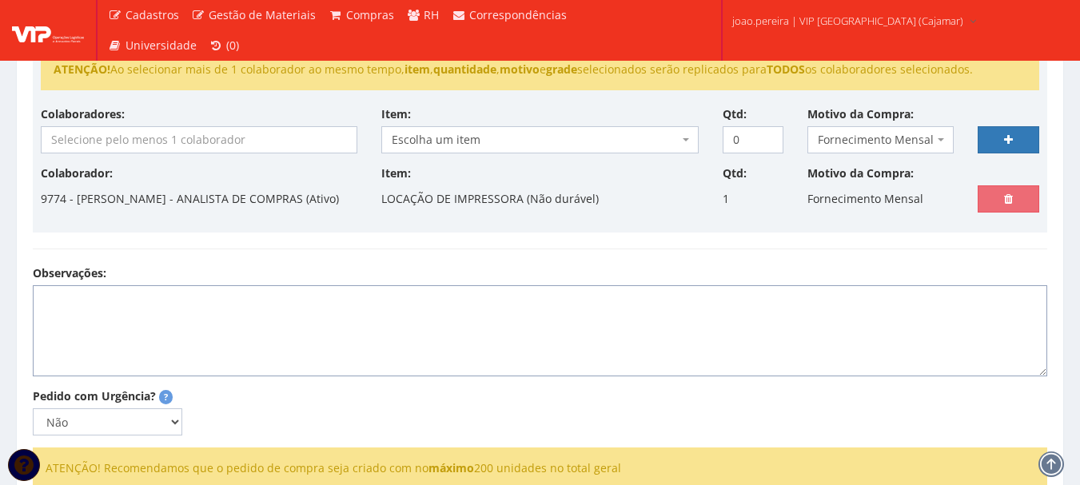
click at [96, 305] on textarea "Observações:" at bounding box center [540, 330] width 1014 height 91
click at [147, 313] on textarea "Troca de fornecedor por encerramento de contrato com nosso atual fornecedor" at bounding box center [540, 330] width 1014 height 91
click at [453, 309] on textarea "Troca de locação por encerramento de contrato com nosso atual fornecedor" at bounding box center [540, 330] width 1014 height 91
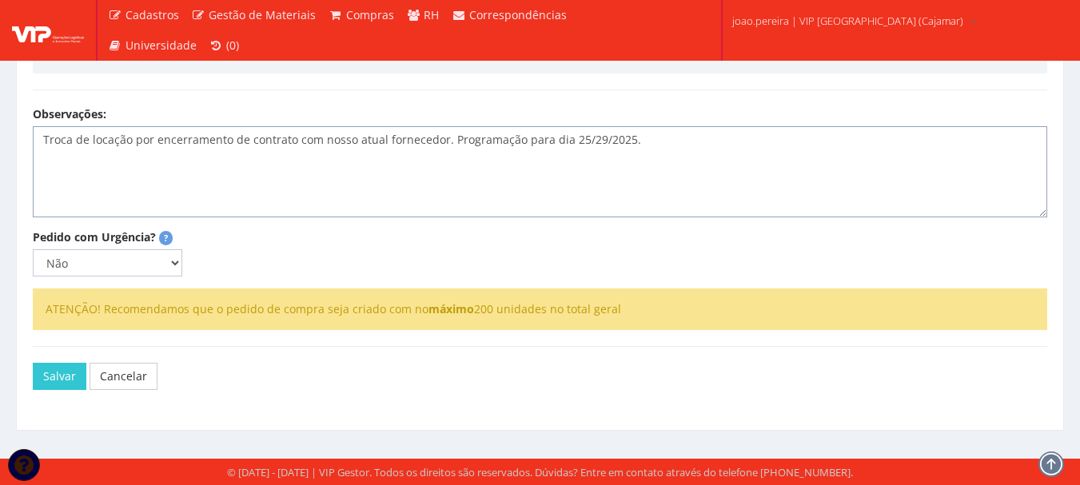
scroll to position [495, 0]
type textarea "Troca de locação por encerramento de contrato com nosso atual fornecedor. Progr…"
click at [46, 380] on button "Salvar" at bounding box center [60, 376] width 54 height 27
click at [141, 380] on link "Cancelar" at bounding box center [135, 376] width 68 height 27
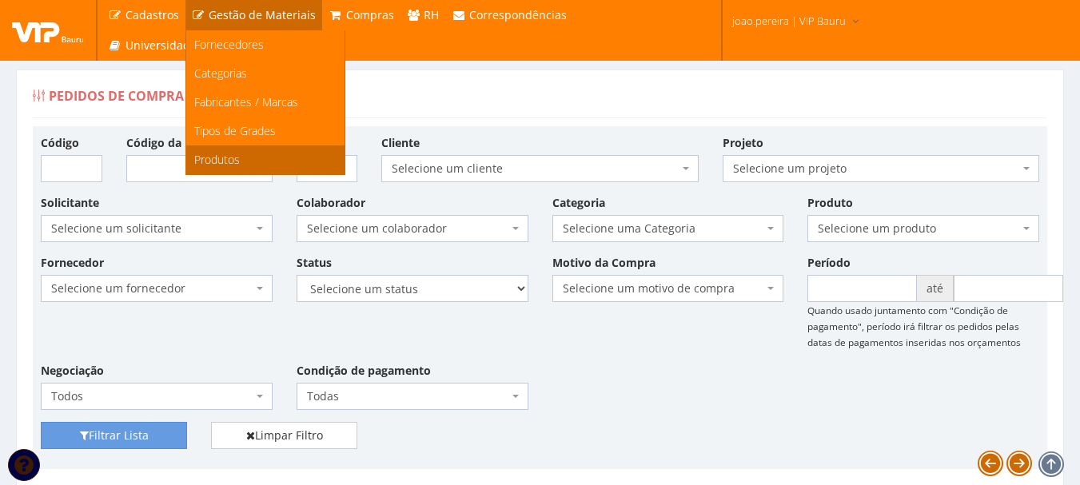
click at [217, 157] on span "Produtos" at bounding box center [217, 159] width 46 height 15
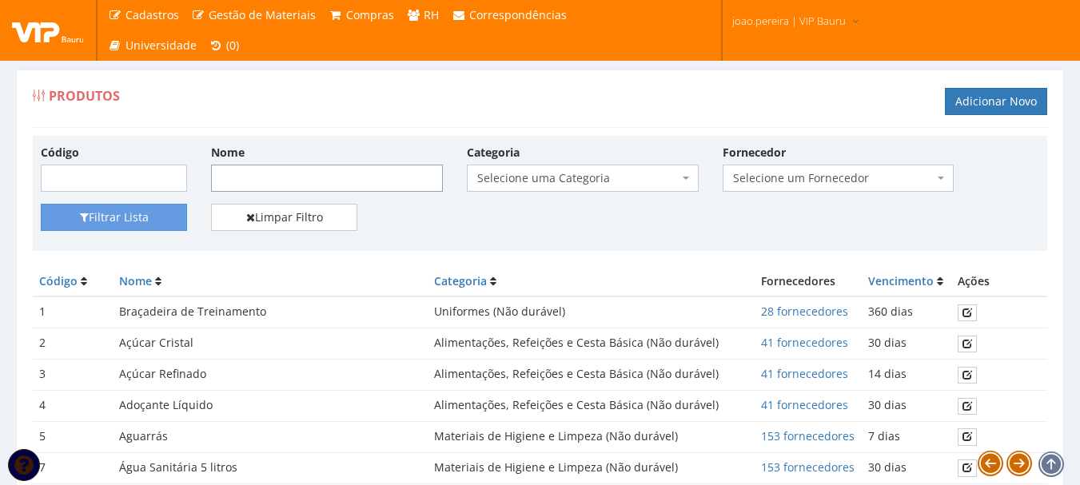
click at [273, 180] on input "Nome" at bounding box center [327, 178] width 232 height 27
type input "impressora"
click at [141, 223] on button "Filtrar Lista" at bounding box center [114, 217] width 146 height 27
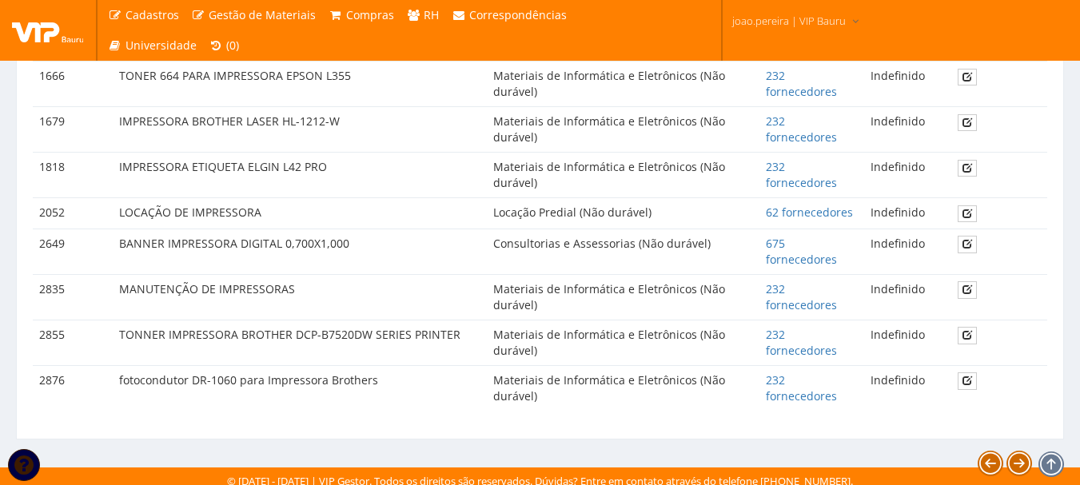
scroll to position [670, 0]
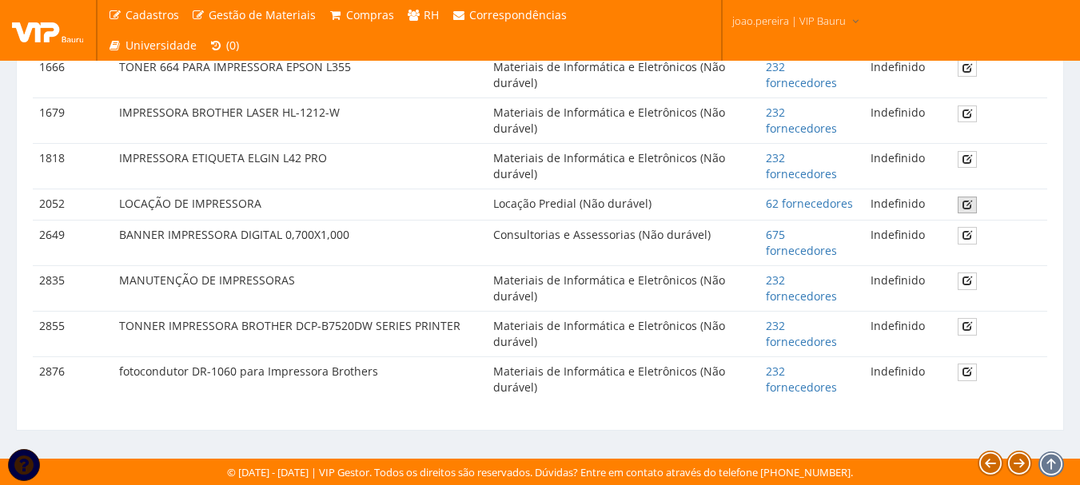
click at [969, 205] on icon at bounding box center [967, 204] width 10 height 11
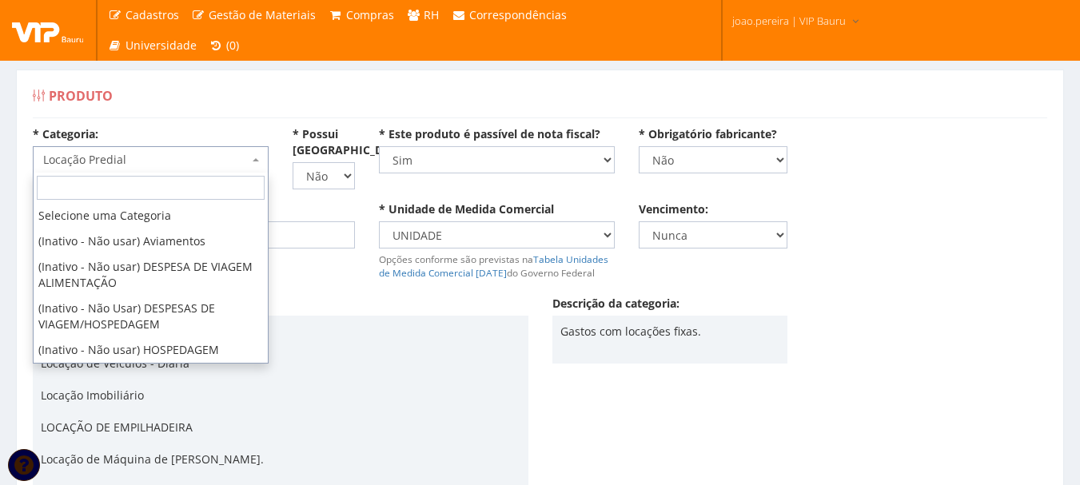
click at [258, 156] on span at bounding box center [257, 159] width 3 height 27
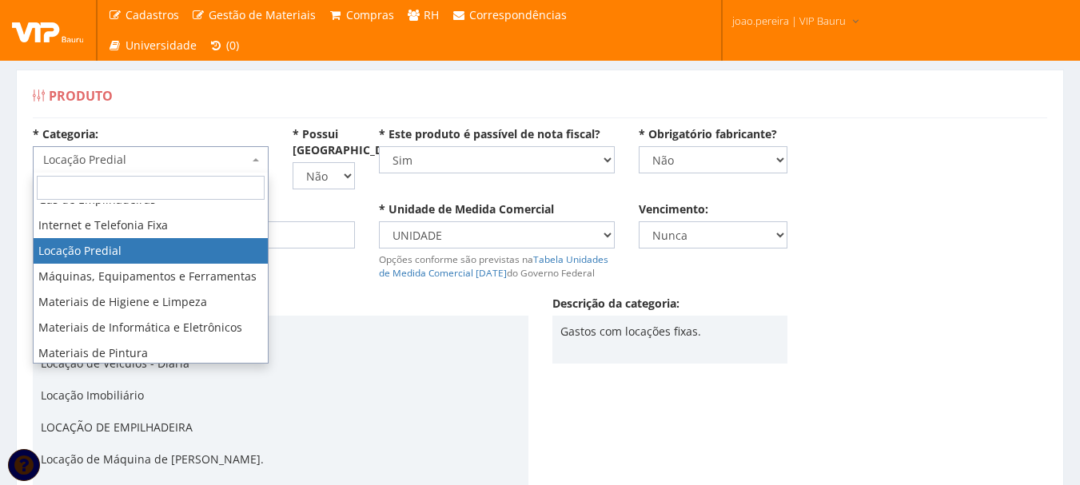
click at [197, 93] on div "Produto" at bounding box center [540, 99] width 1014 height 38
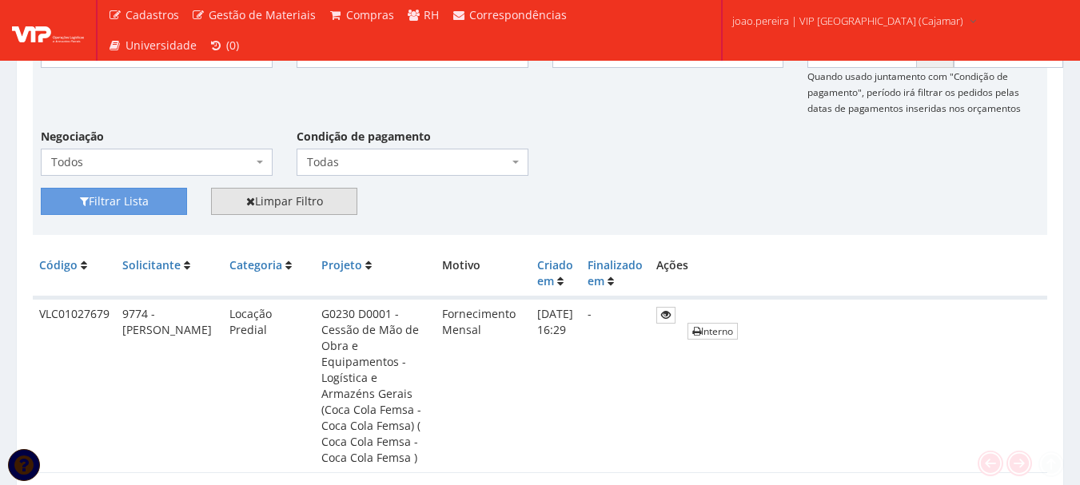
scroll to position [400, 0]
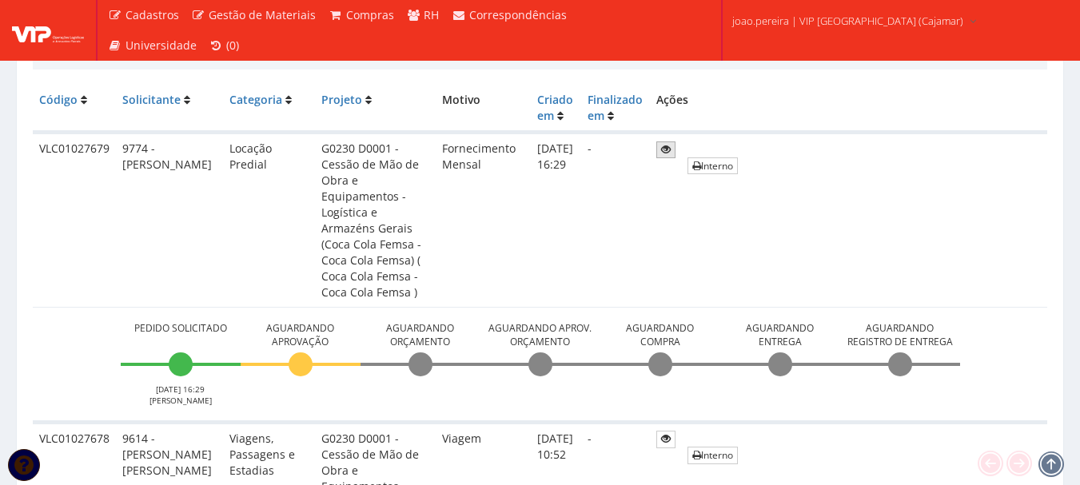
click at [670, 153] on icon at bounding box center [666, 149] width 10 height 11
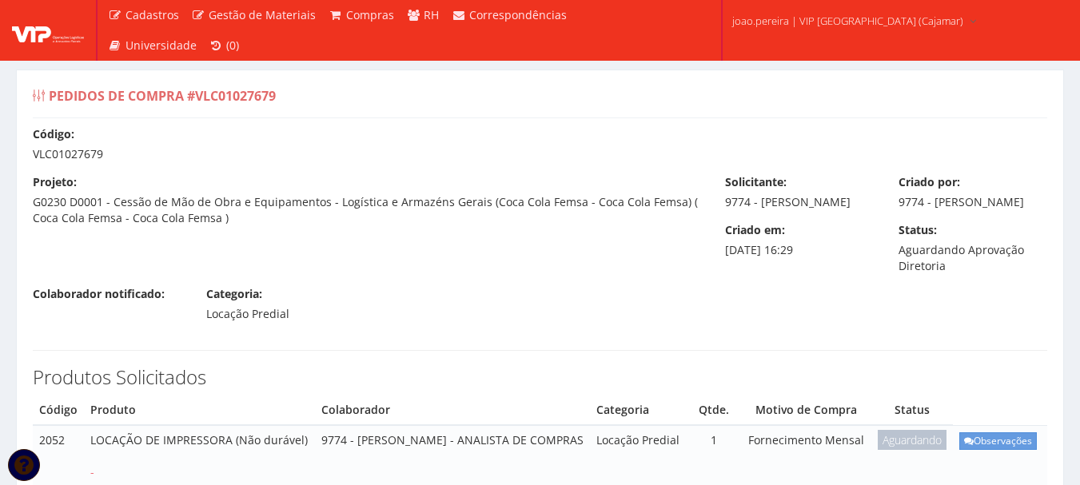
click at [395, 100] on div "Pedidos de Compra #VLC01027679" at bounding box center [540, 99] width 1014 height 38
click at [376, 77] on div "Pedidos de Compra #VLC01027679 Código: VLC01027679 Projeto: G0230 D0001 - Cessã…" at bounding box center [540, 460] width 1048 height 780
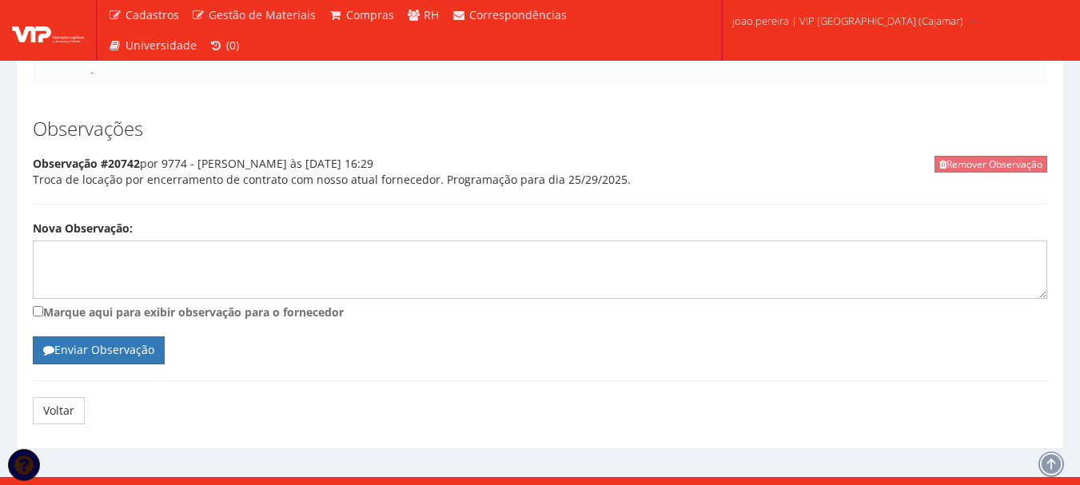
scroll to position [403, 0]
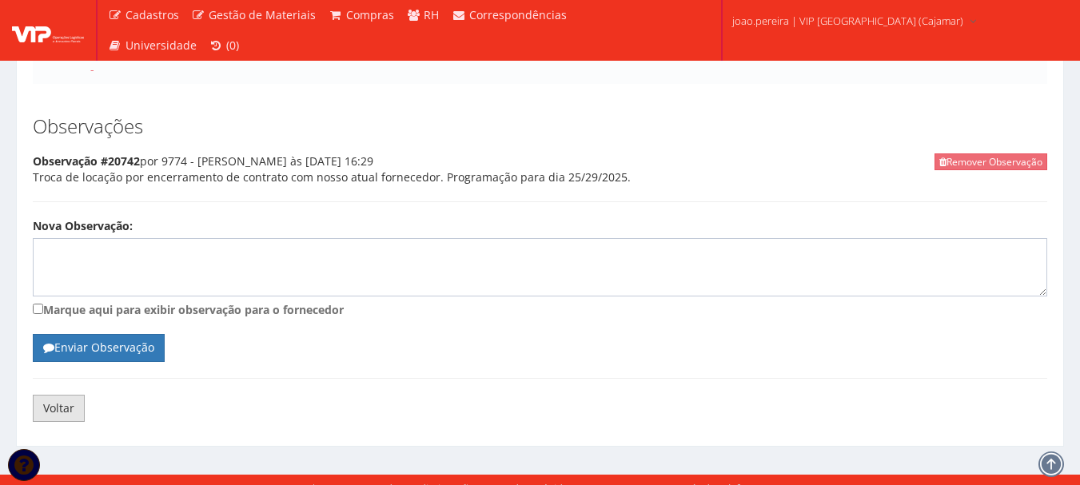
click at [65, 399] on link "Voltar" at bounding box center [59, 408] width 52 height 27
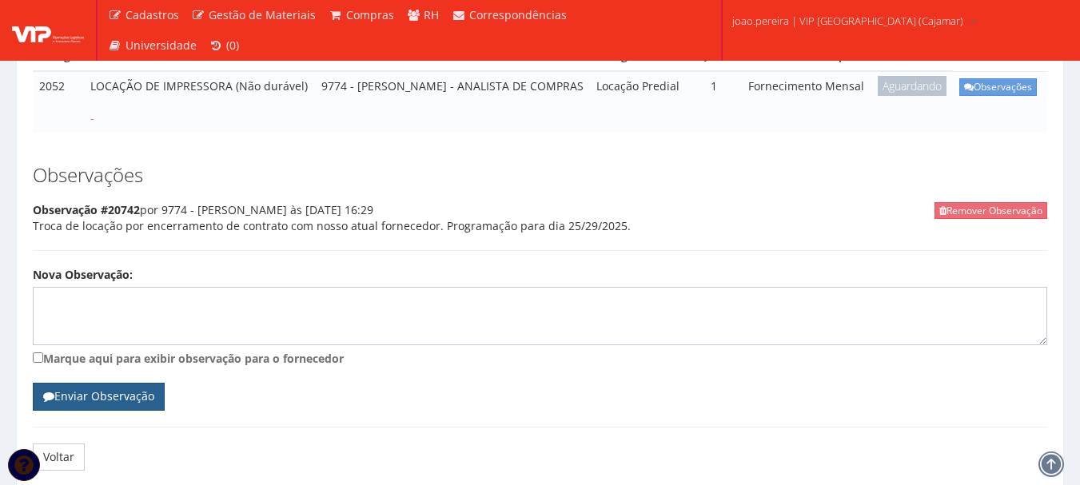
scroll to position [403, 0]
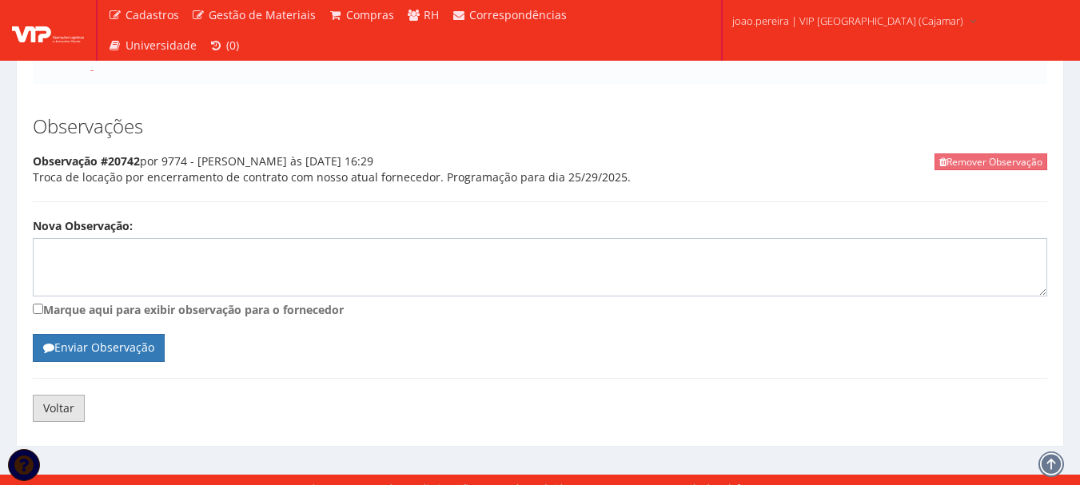
click at [55, 398] on link "Voltar" at bounding box center [59, 408] width 52 height 27
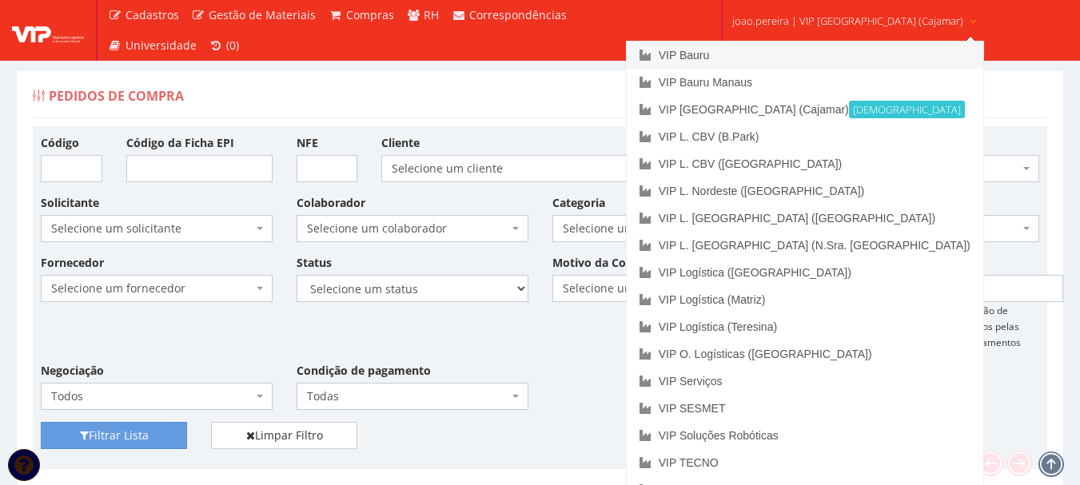
click at [768, 54] on link "VIP Bauru" at bounding box center [804, 55] width 356 height 27
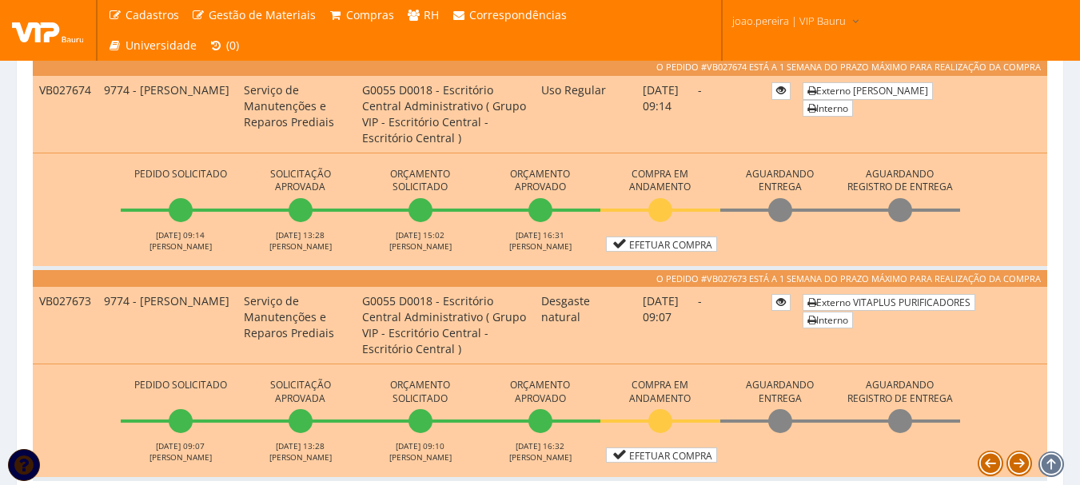
scroll to position [479, 0]
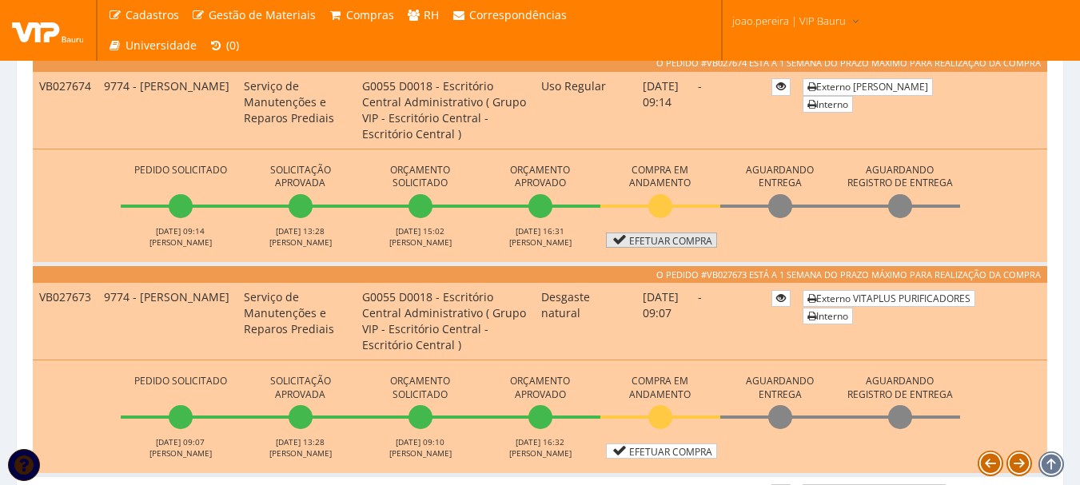
click at [682, 237] on link "Efetuar Compra" at bounding box center [661, 240] width 111 height 15
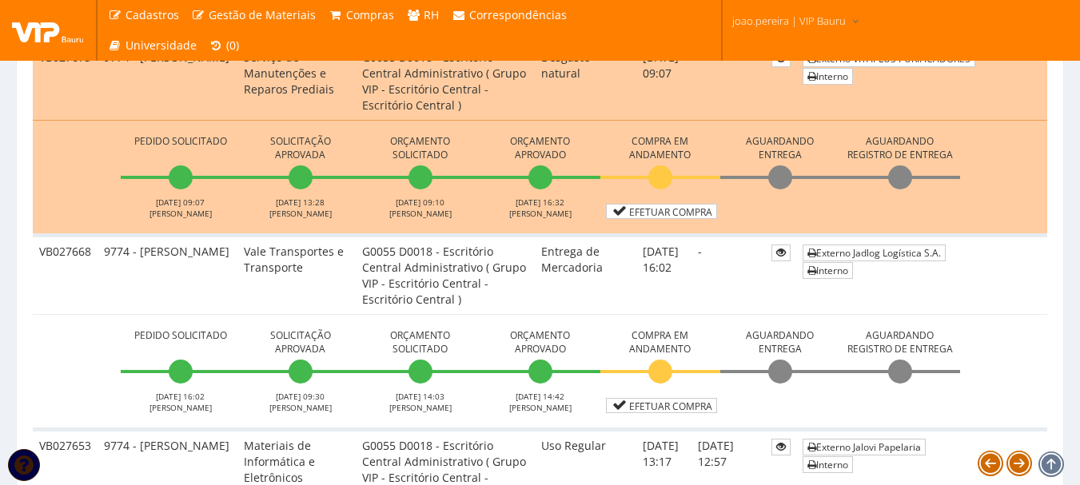
scroll to position [559, 0]
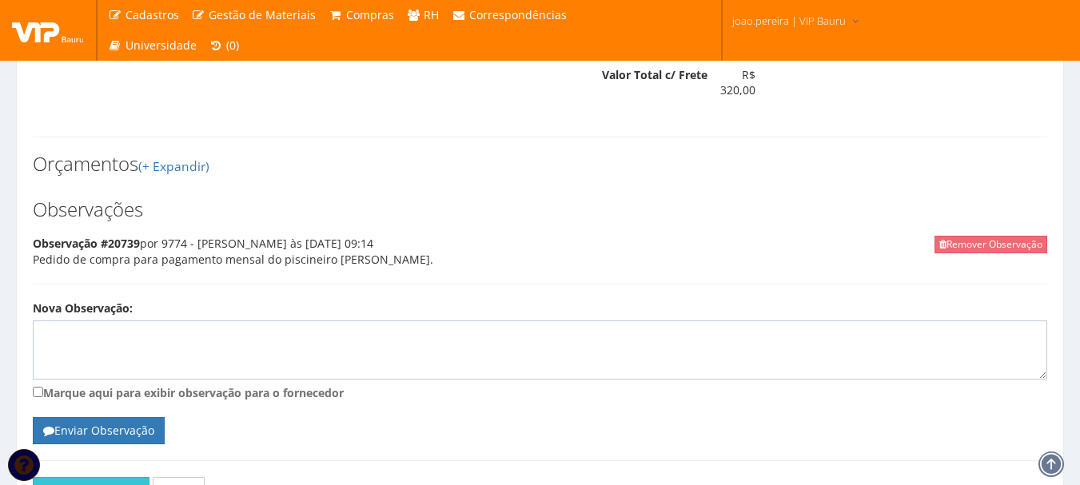
scroll to position [710, 0]
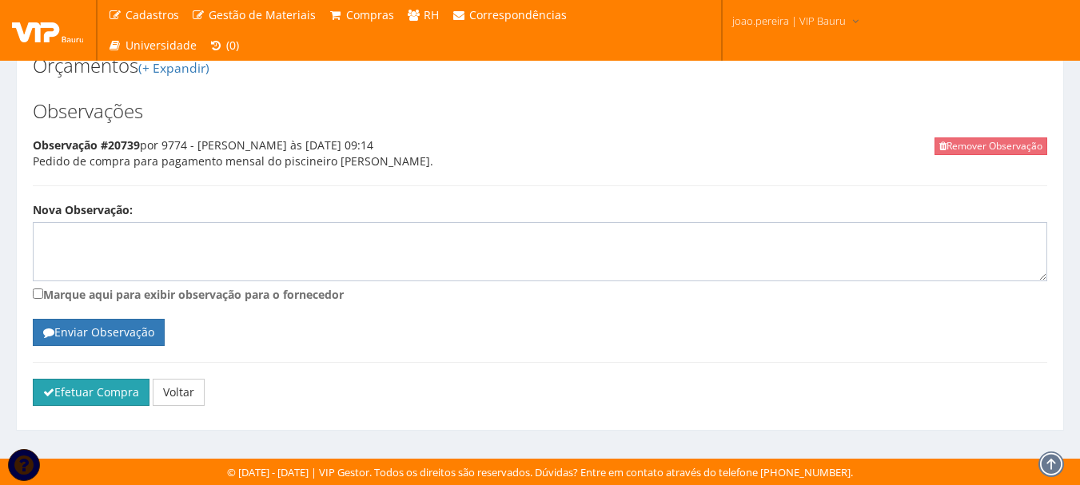
click at [80, 392] on button "Efetuar Compra" at bounding box center [91, 392] width 117 height 27
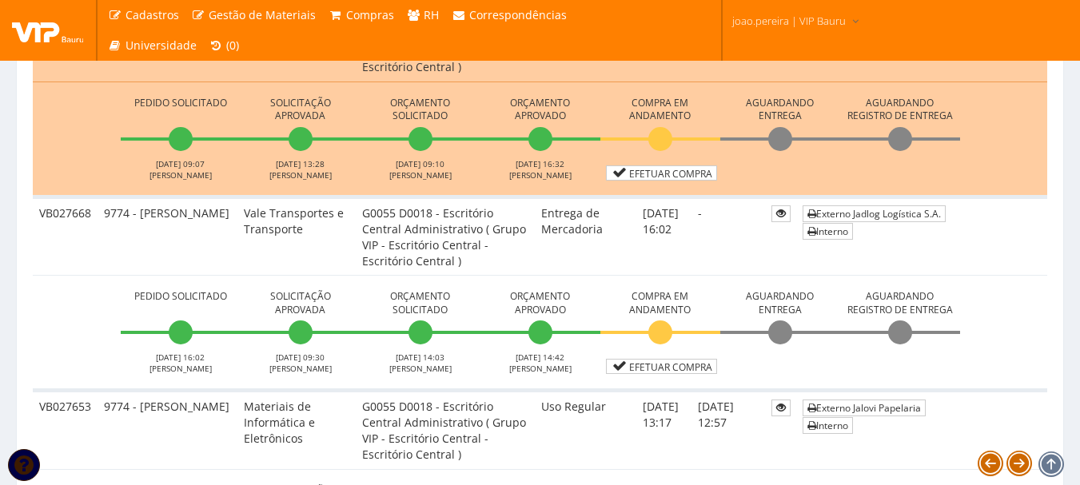
scroll to position [799, 0]
click at [718, 259] on td "-" at bounding box center [728, 235] width 74 height 79
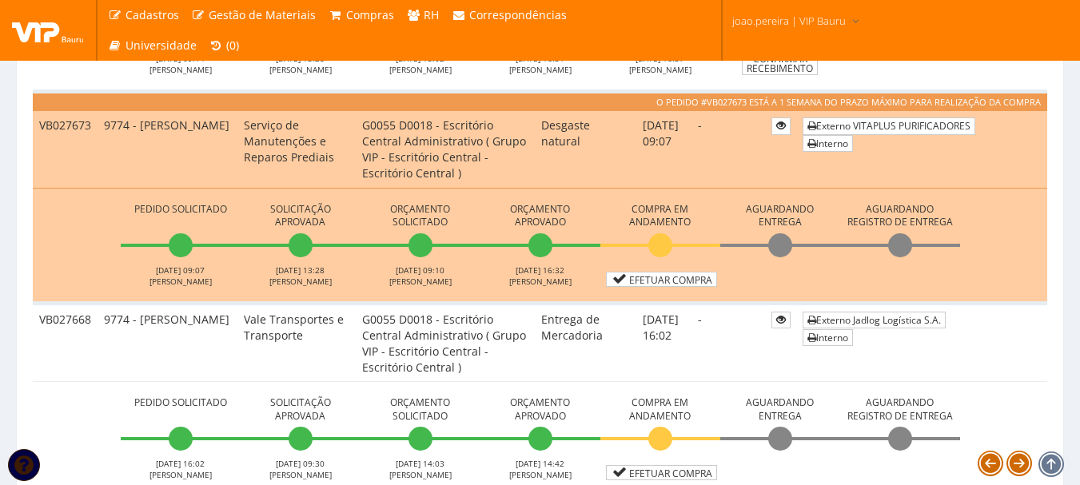
scroll to position [719, 0]
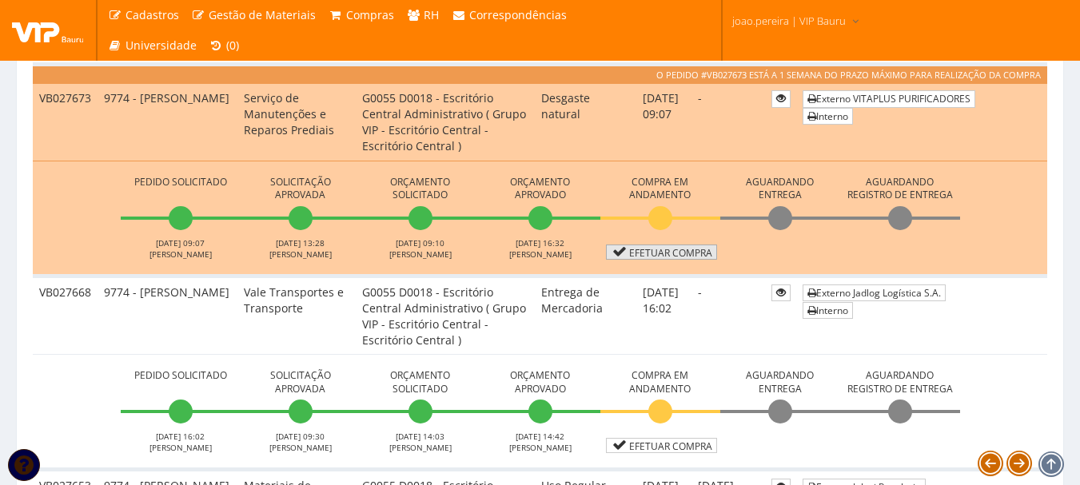
click at [674, 252] on link "Efetuar Compra" at bounding box center [661, 252] width 111 height 15
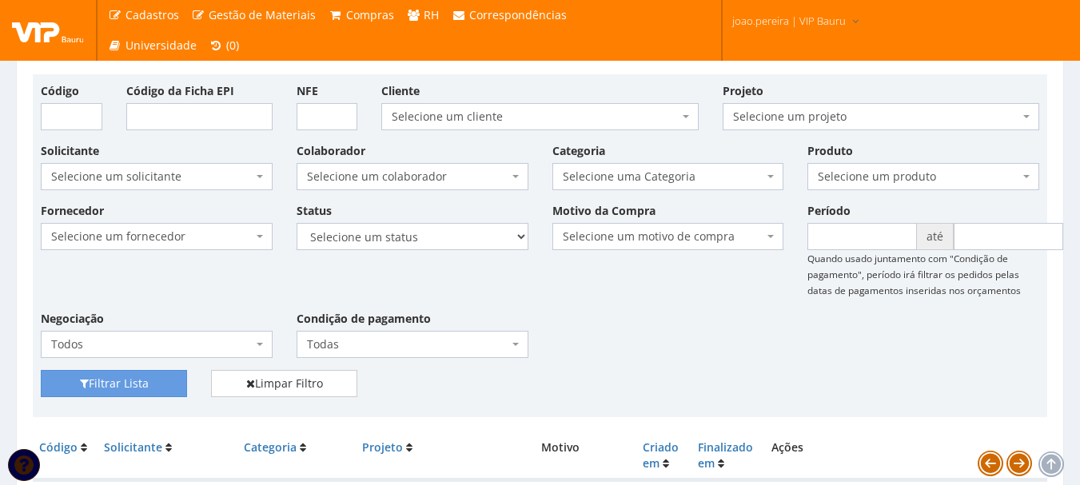
scroll to position [0, 0]
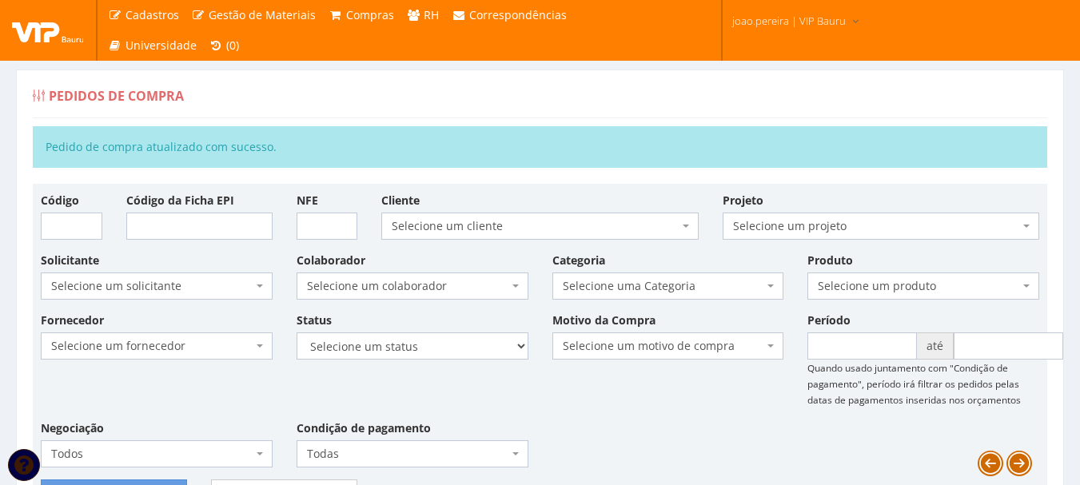
click at [40, 26] on img at bounding box center [48, 30] width 72 height 24
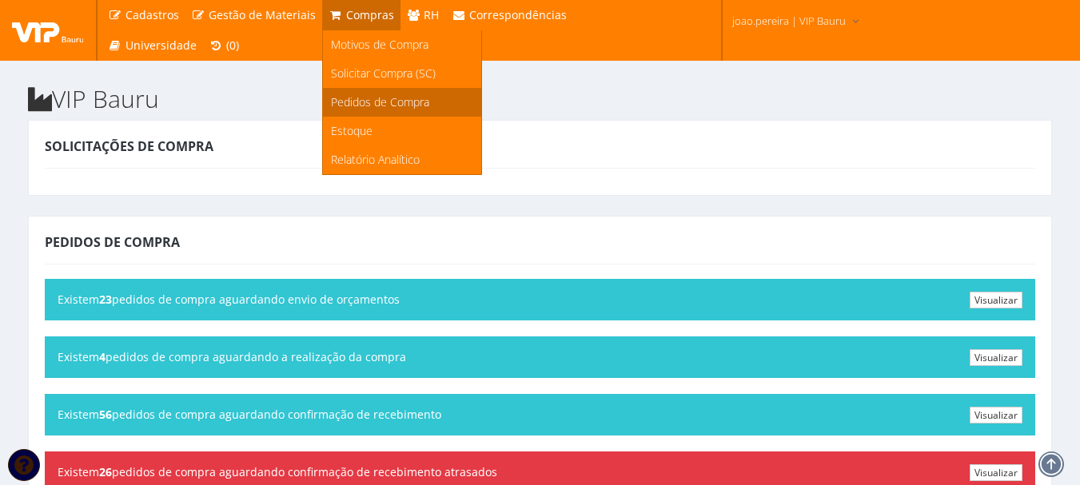
click at [364, 94] on span "Pedidos de Compra" at bounding box center [380, 101] width 98 height 15
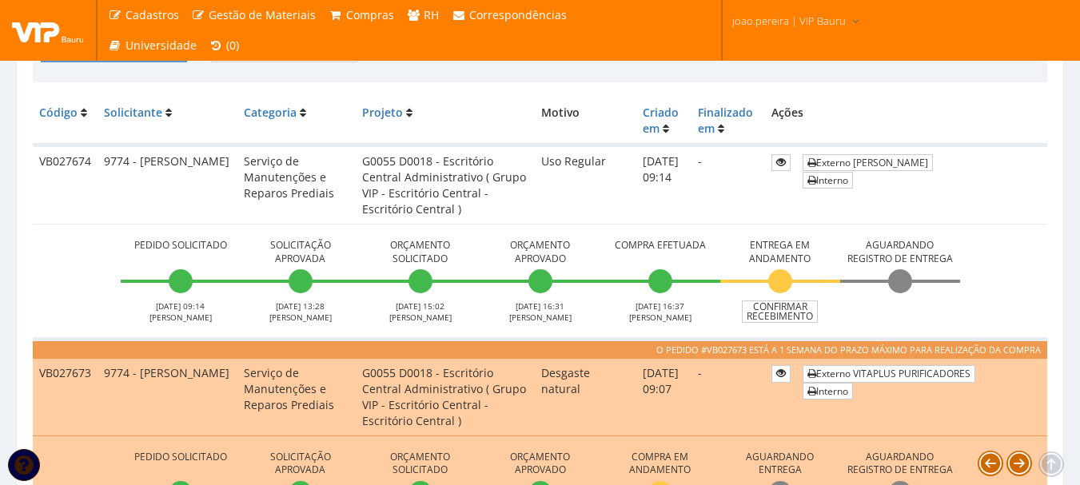
scroll to position [400, 0]
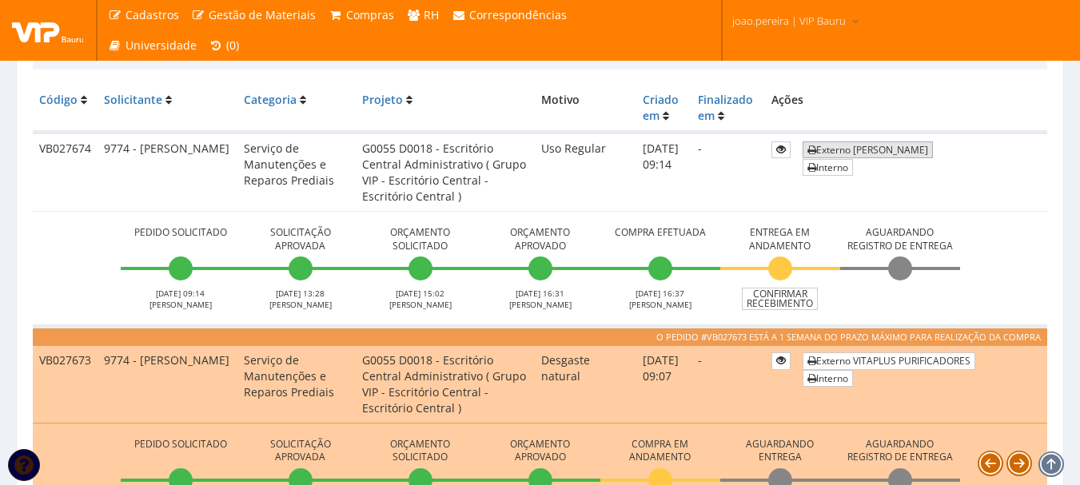
click at [888, 149] on link "Externo [PERSON_NAME]" at bounding box center [867, 149] width 130 height 17
drag, startPoint x: 90, startPoint y: 150, endPoint x: 38, endPoint y: 148, distance: 52.8
click at [38, 148] on td "VB027674" at bounding box center [65, 172] width 65 height 79
copy td "VB027674"
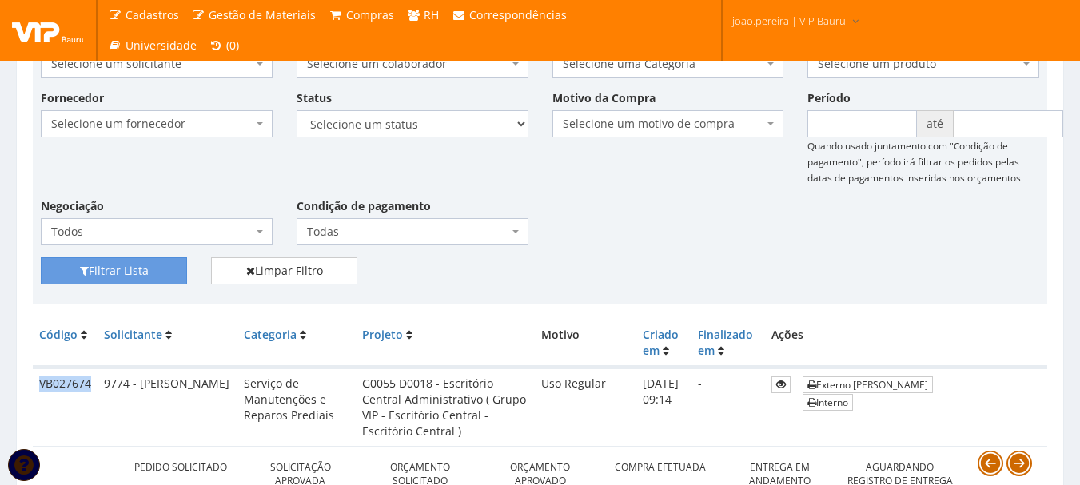
scroll to position [240, 0]
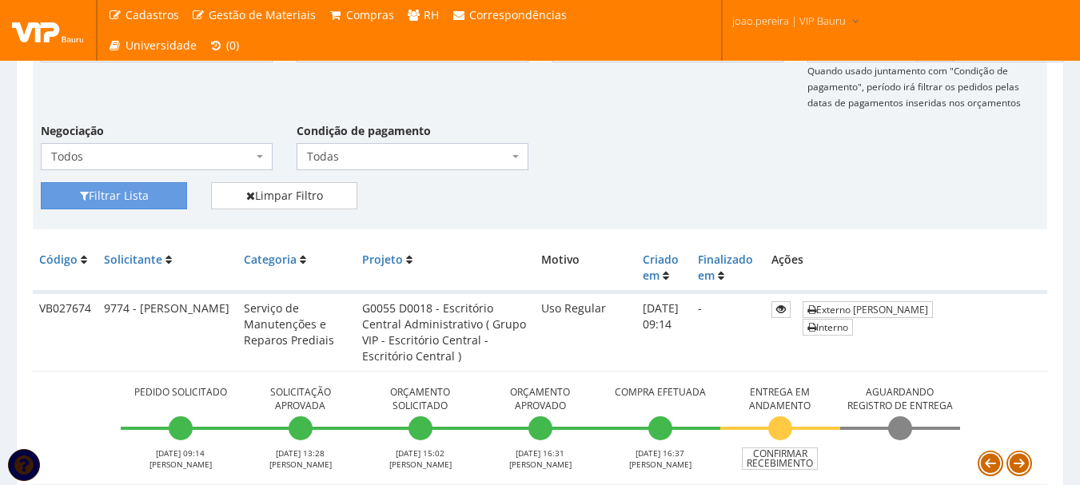
click at [605, 165] on div "Fornecedor Selecione um fornecedor ******** ******** 1000 MARCAS BRASIL 123 MIL…" at bounding box center [540, 98] width 1022 height 168
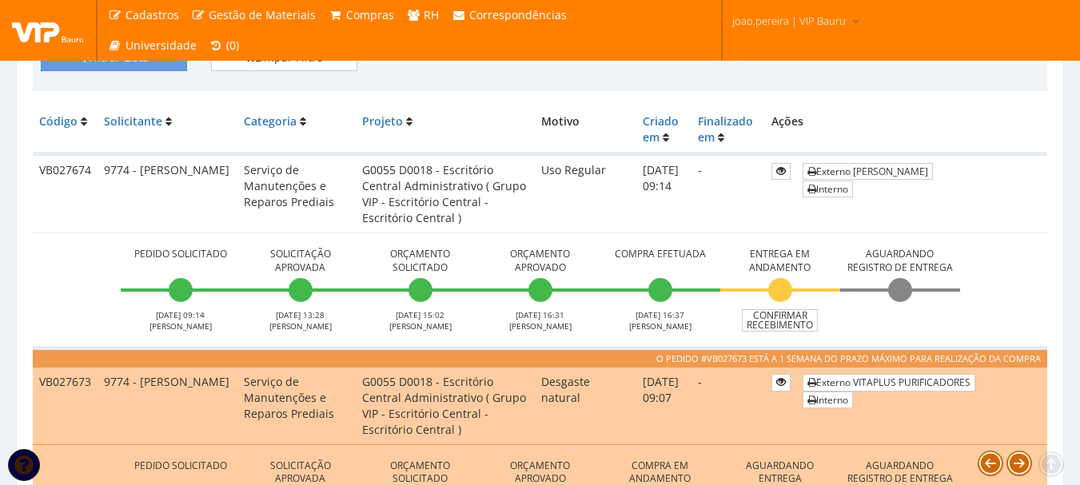
scroll to position [400, 0]
